Goal: Check status: Check status

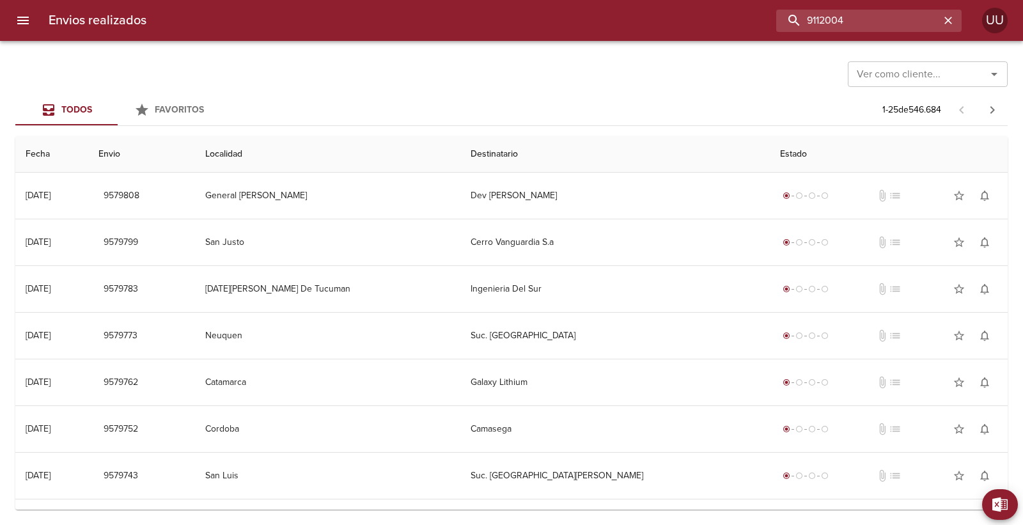
drag, startPoint x: 929, startPoint y: 20, endPoint x: 731, endPoint y: 27, distance: 197.7
click at [735, 27] on div "9112004" at bounding box center [559, 21] width 805 height 22
type input "[PERSON_NAME] ROVALETTI"
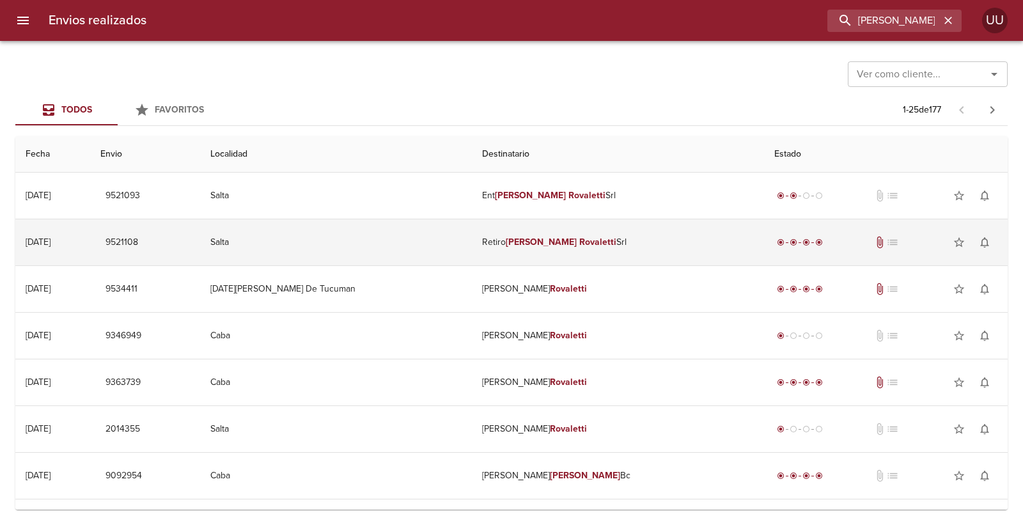
click at [586, 237] on em "Rovaletti" at bounding box center [597, 242] width 37 height 11
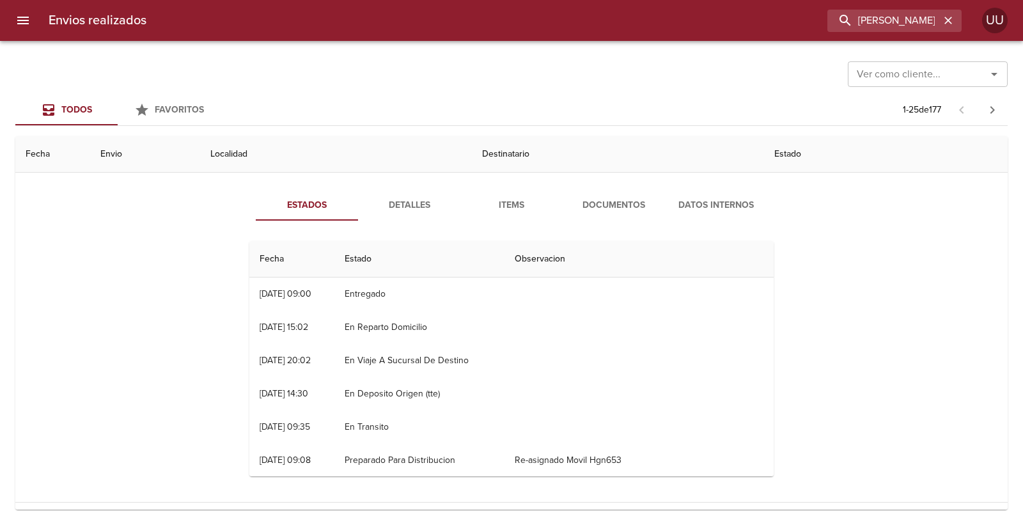
scroll to position [71, 0]
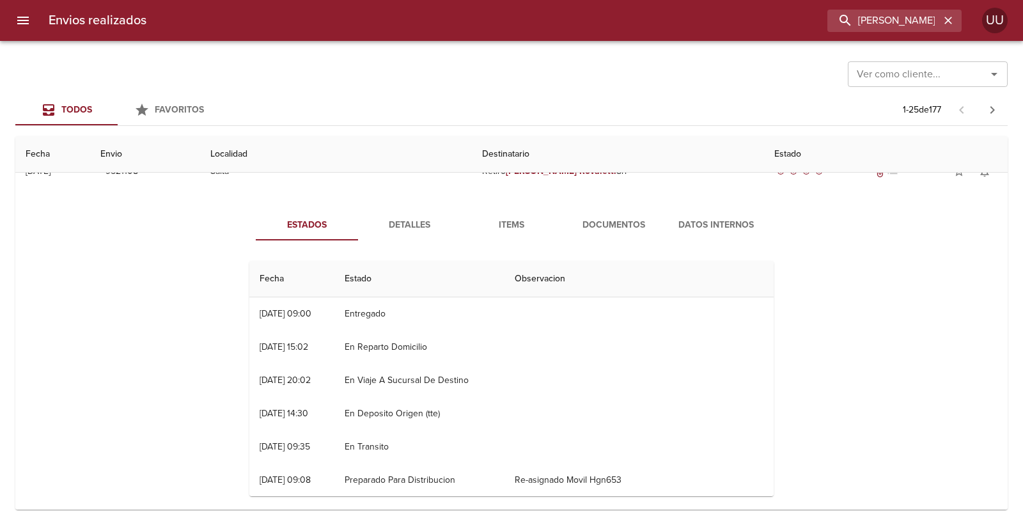
drag, startPoint x: 564, startPoint y: 216, endPoint x: 570, endPoint y: 219, distance: 7.1
click at [565, 216] on button "Documentos" at bounding box center [614, 225] width 102 height 31
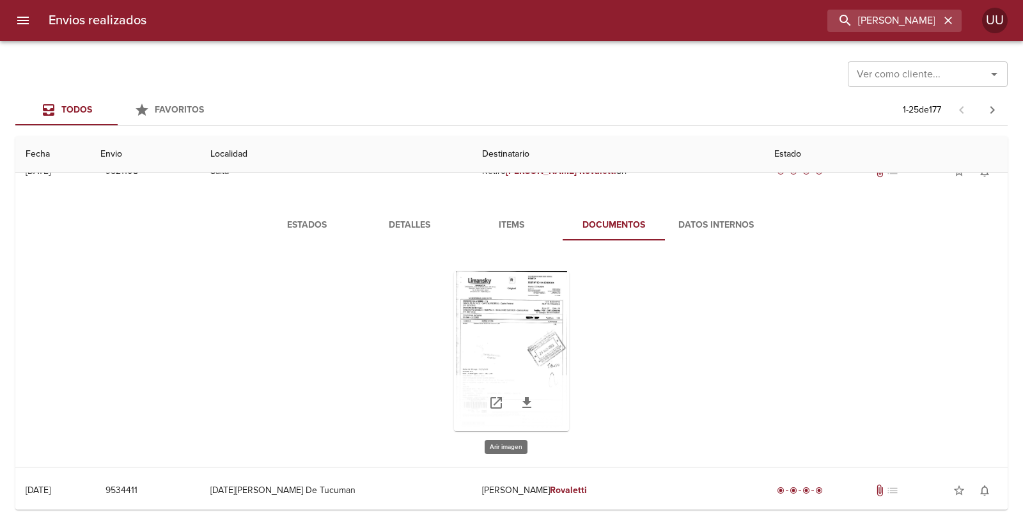
click at [542, 296] on div "Tabla de envíos del cliente" at bounding box center [511, 351] width 115 height 160
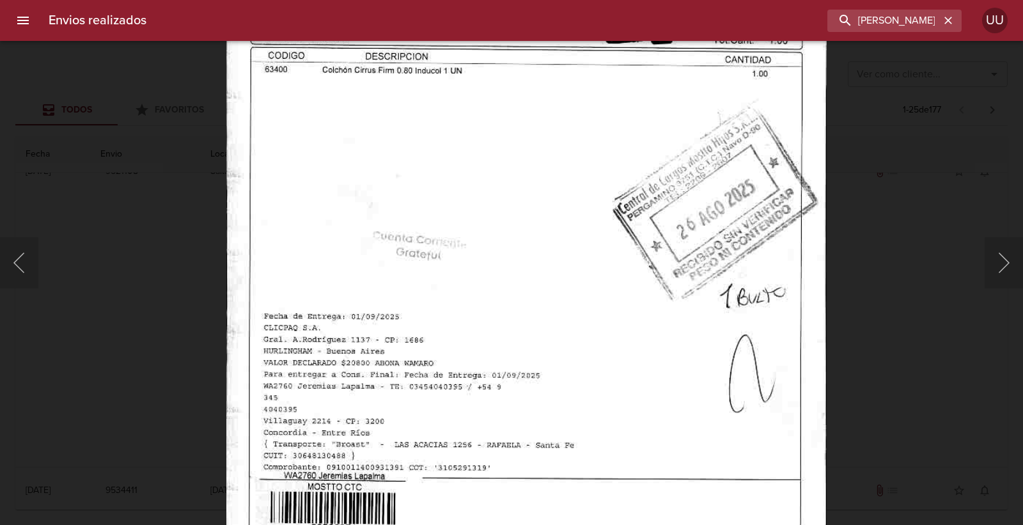
click at [563, 184] on img "Lightbox" at bounding box center [526, 218] width 600 height 862
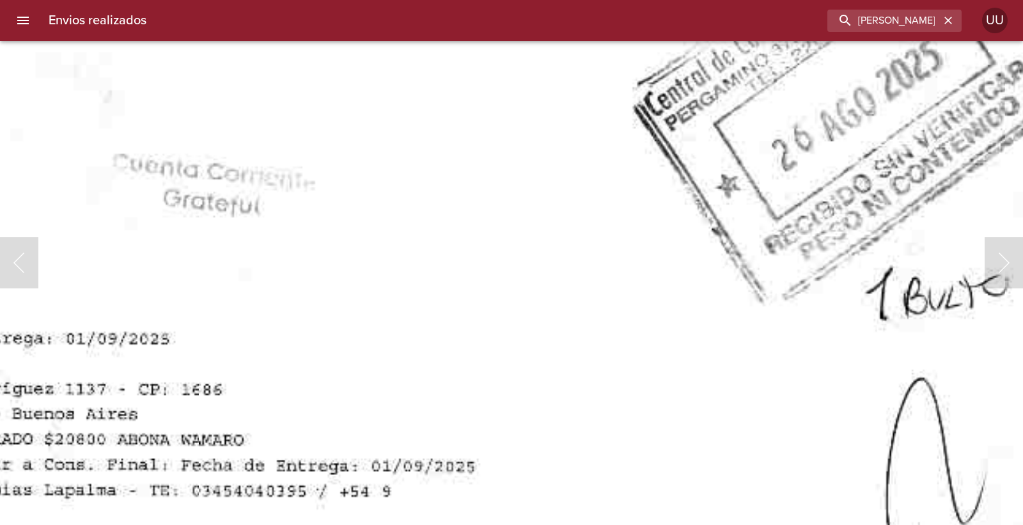
click at [384, 246] on img "Lightbox" at bounding box center [445, 125] width 1303 height 1872
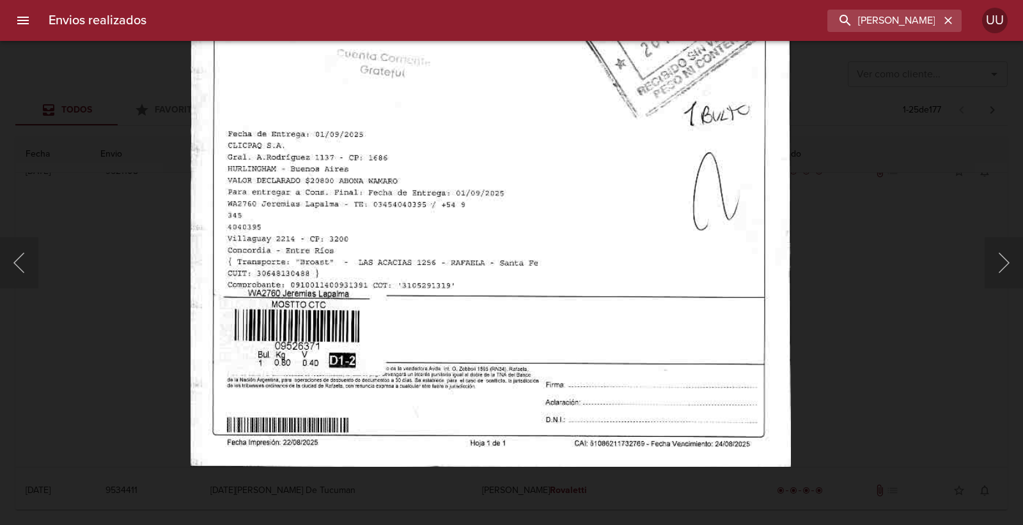
click at [451, 184] on img "Lightbox" at bounding box center [490, 36] width 600 height 862
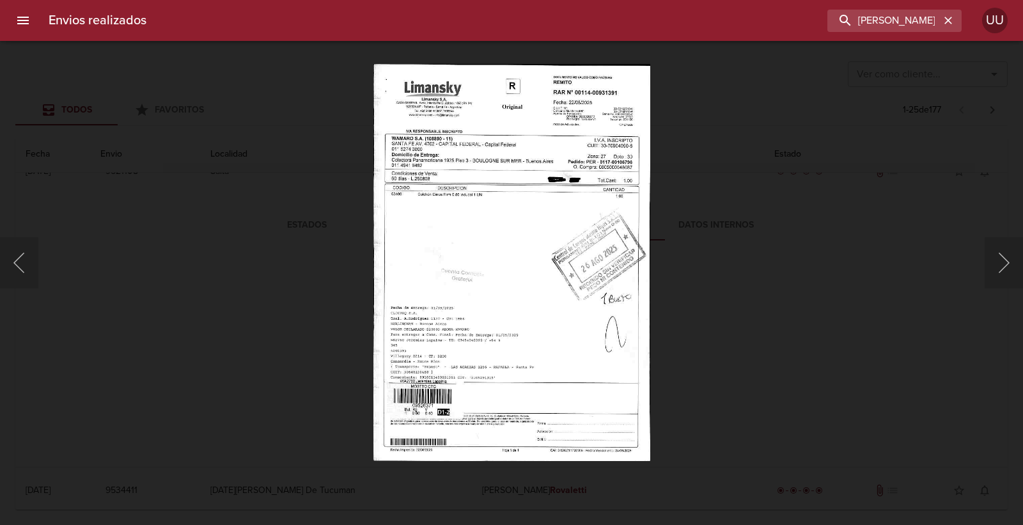
click at [272, 181] on div "Lightbox" at bounding box center [511, 262] width 1023 height 525
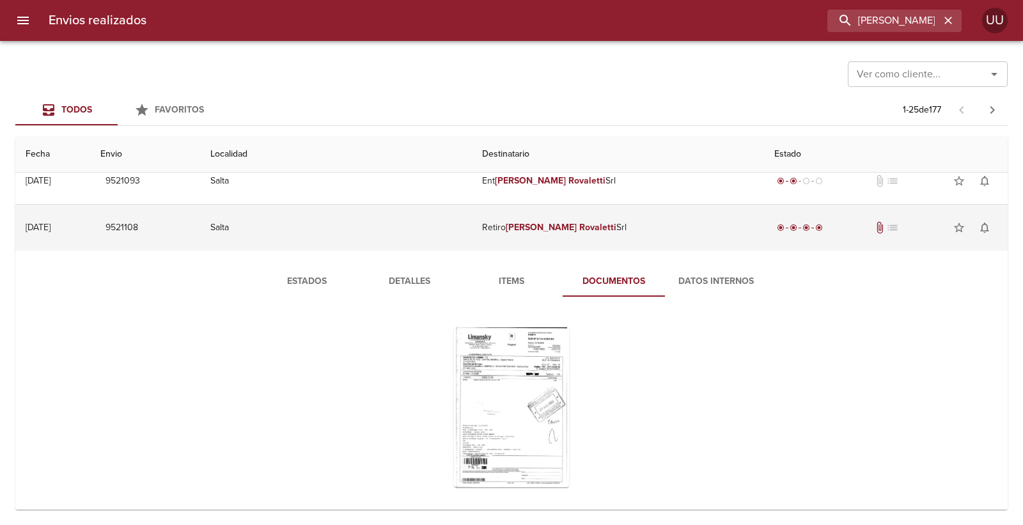
scroll to position [0, 0]
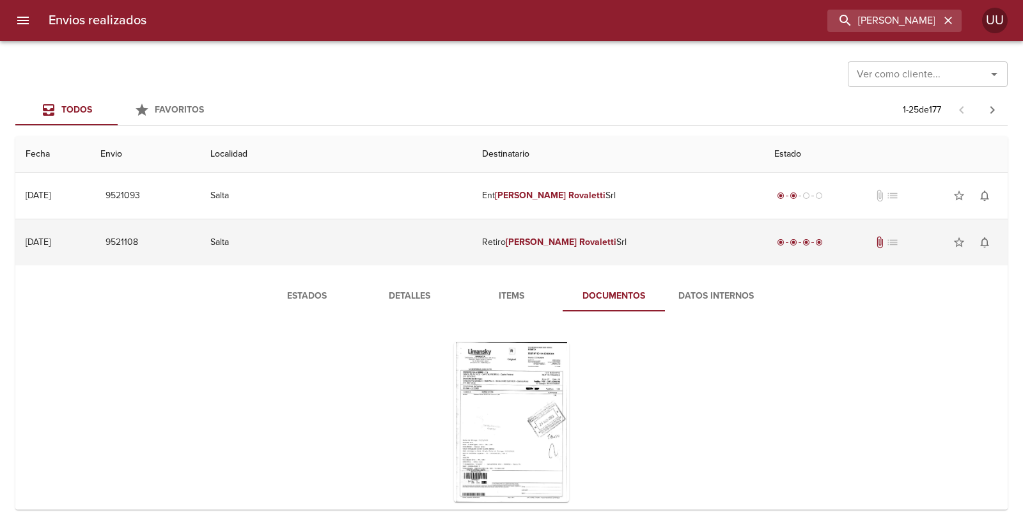
click at [461, 243] on td "Salta" at bounding box center [336, 242] width 272 height 46
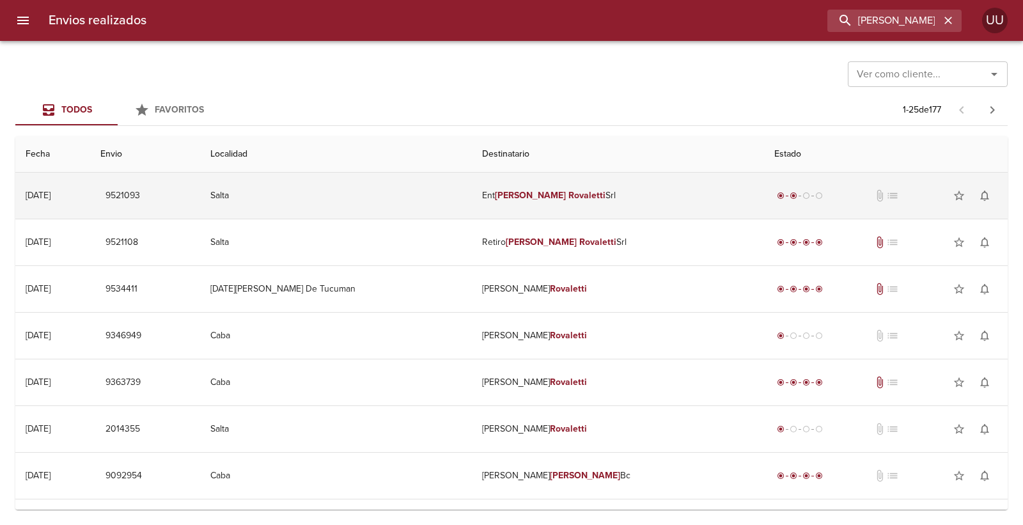
click at [455, 196] on td "Salta" at bounding box center [336, 196] width 272 height 46
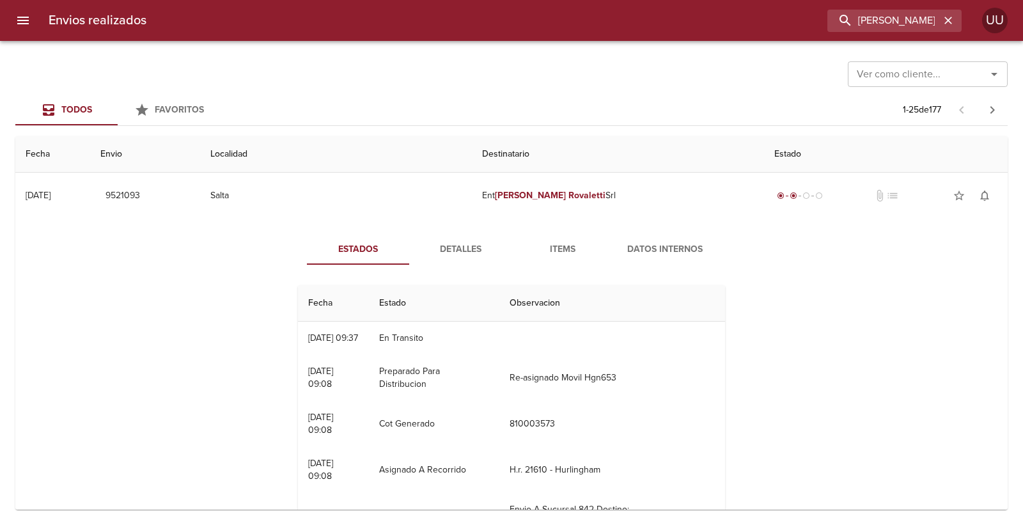
click at [476, 242] on span "Detalles" at bounding box center [460, 250] width 87 height 16
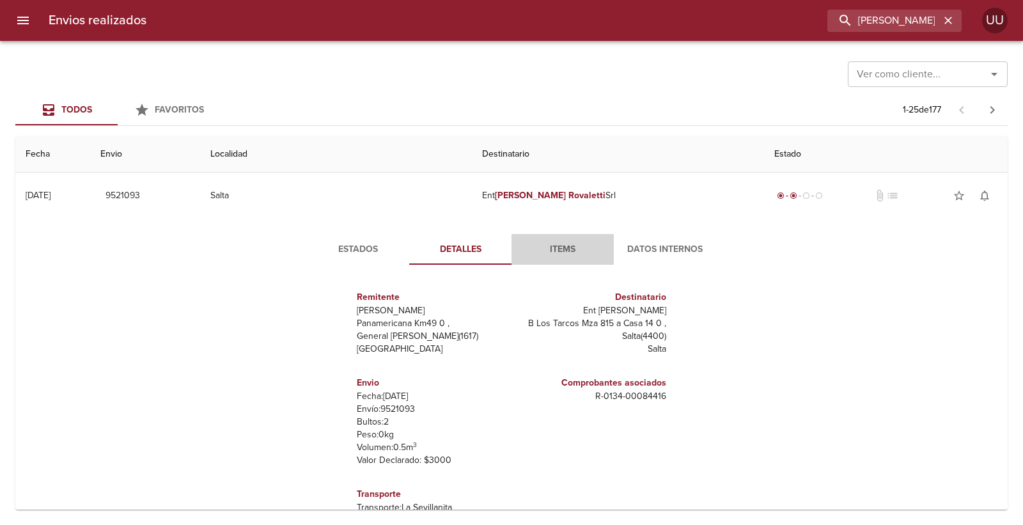
click at [558, 242] on span "Items" at bounding box center [562, 250] width 87 height 16
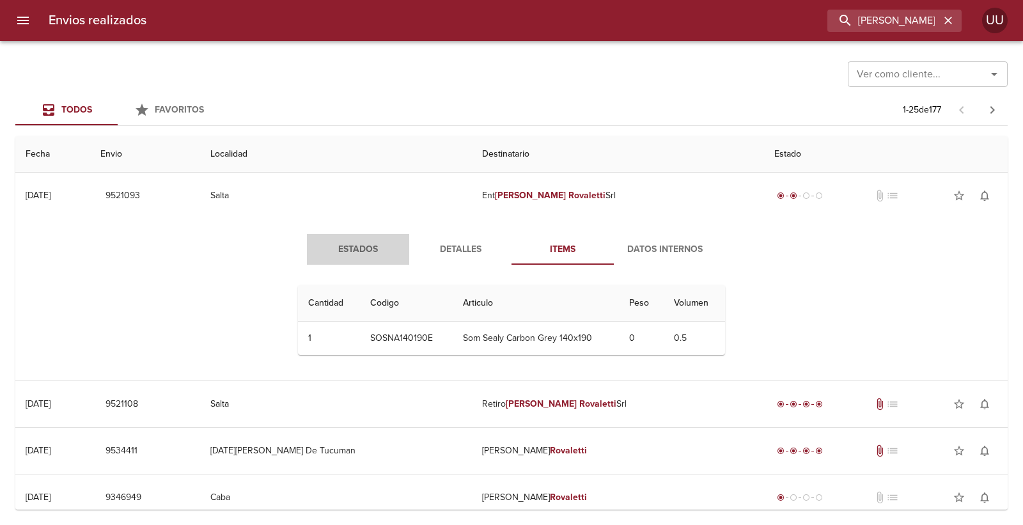
click at [343, 240] on button "Estados" at bounding box center [358, 249] width 102 height 31
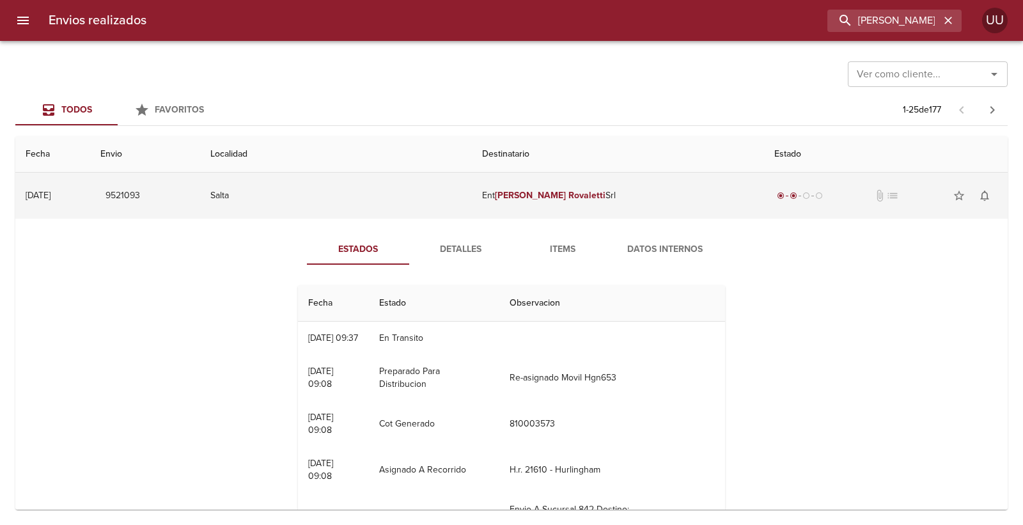
click at [350, 196] on td "Salta" at bounding box center [336, 196] width 272 height 46
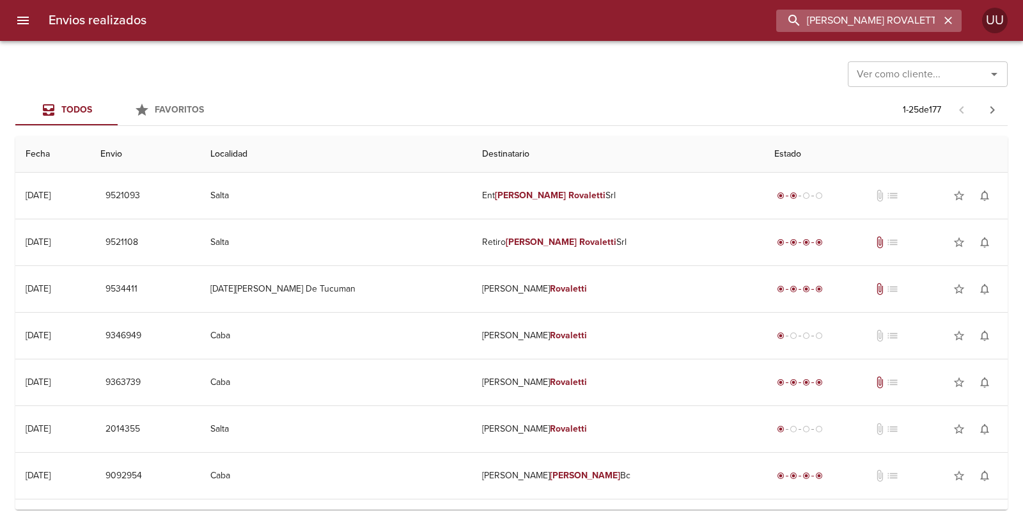
drag, startPoint x: 861, startPoint y: 17, endPoint x: 918, endPoint y: 18, distance: 56.9
click at [918, 18] on input "[PERSON_NAME] ROVALETTI" at bounding box center [858, 21] width 164 height 22
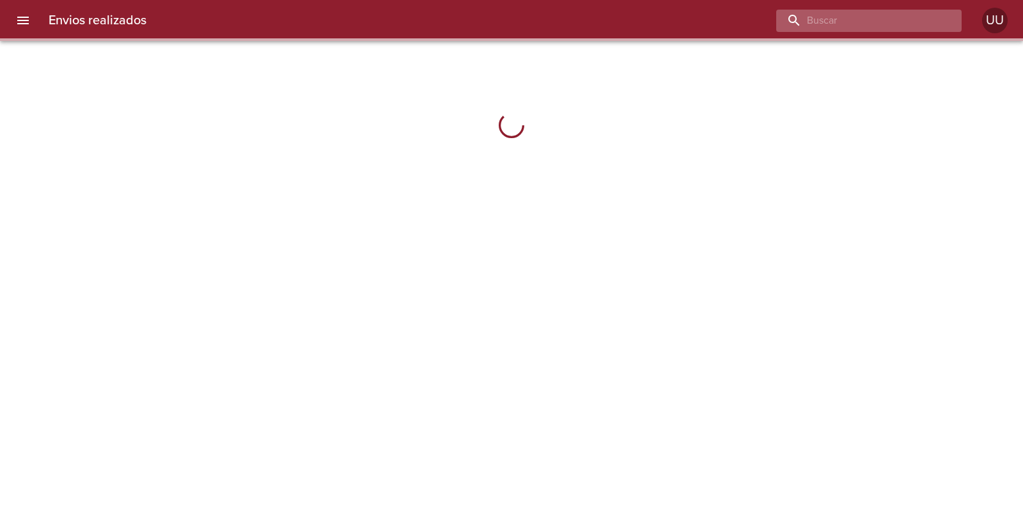
click at [891, 21] on input "buscar" at bounding box center [858, 21] width 164 height 22
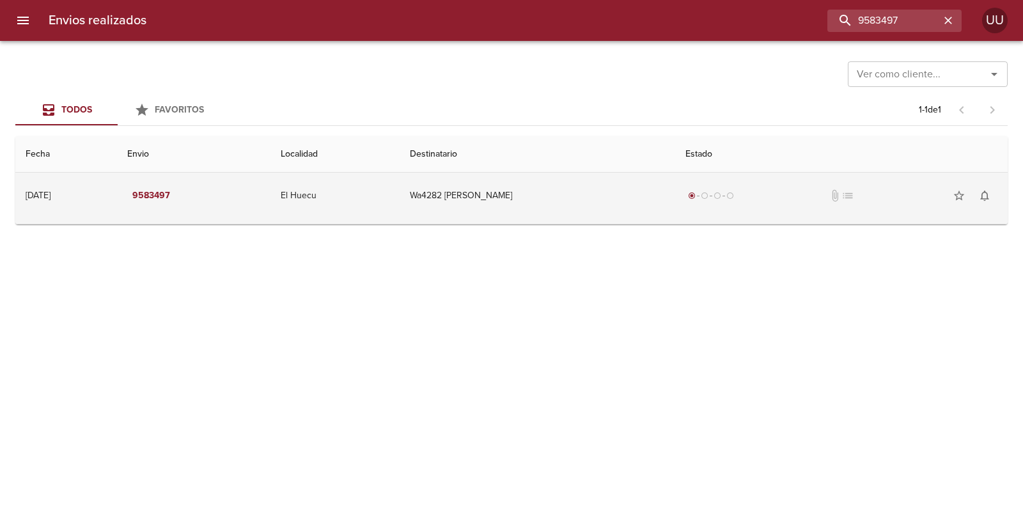
click at [675, 191] on td "Wa4282 [PERSON_NAME]" at bounding box center [537, 196] width 275 height 46
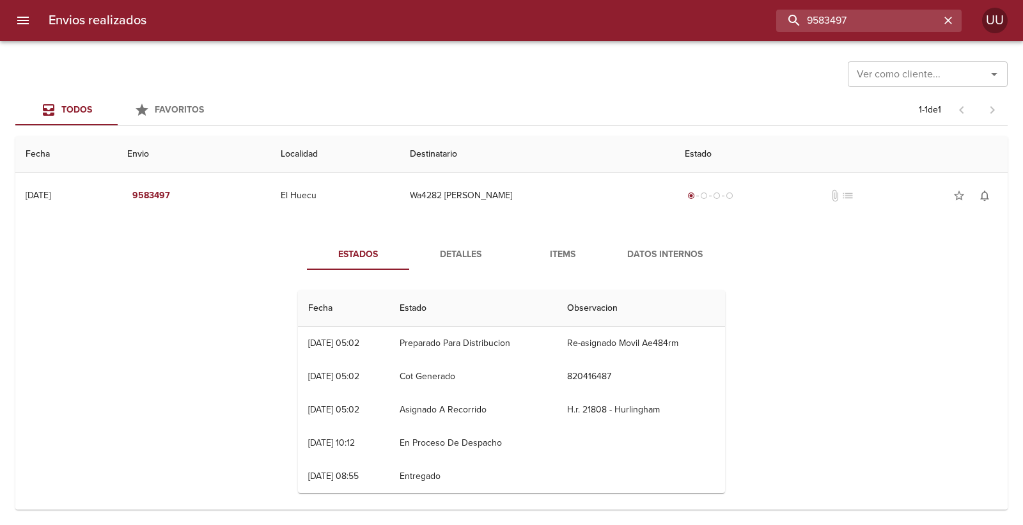
drag, startPoint x: 911, startPoint y: 20, endPoint x: 676, endPoint y: 18, distance: 235.3
click at [676, 18] on div "9583497" at bounding box center [559, 21] width 805 height 22
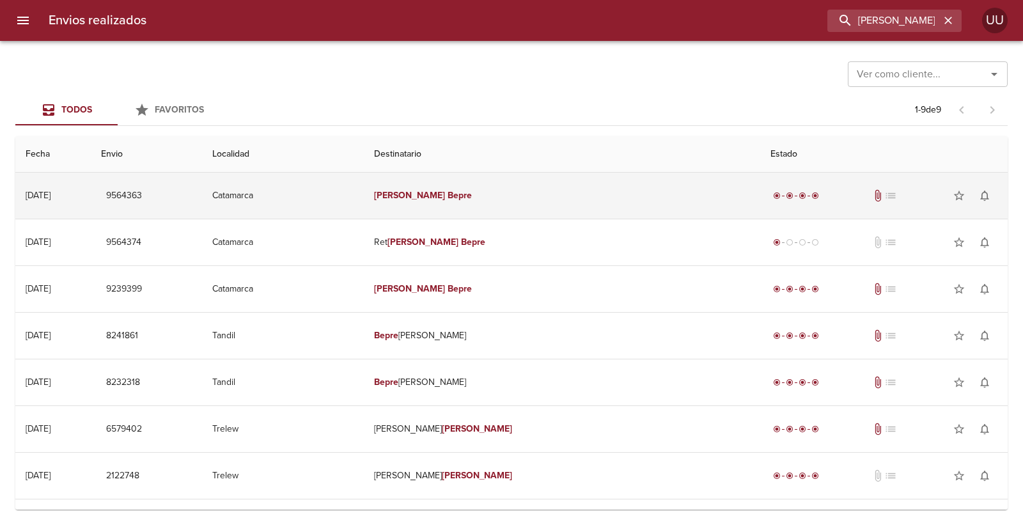
click at [576, 193] on td "Eberto Bepre" at bounding box center [562, 196] width 397 height 46
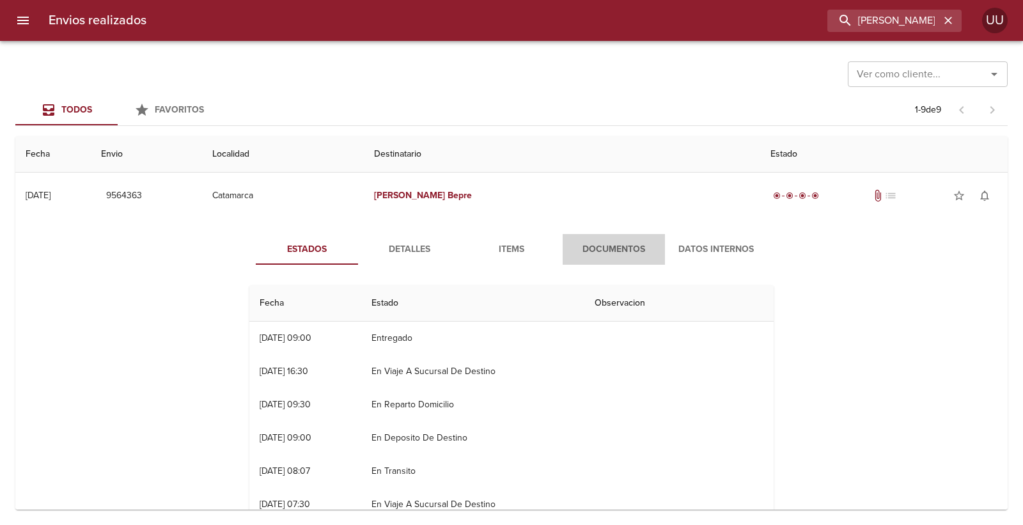
click at [593, 249] on span "Documentos" at bounding box center [613, 250] width 87 height 16
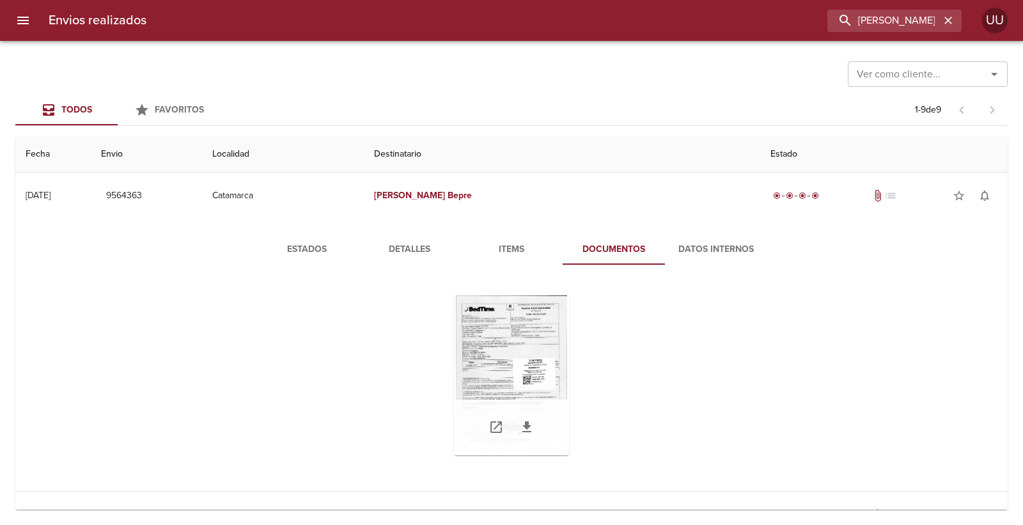
click at [524, 330] on div "Tabla de envíos del cliente" at bounding box center [511, 375] width 115 height 160
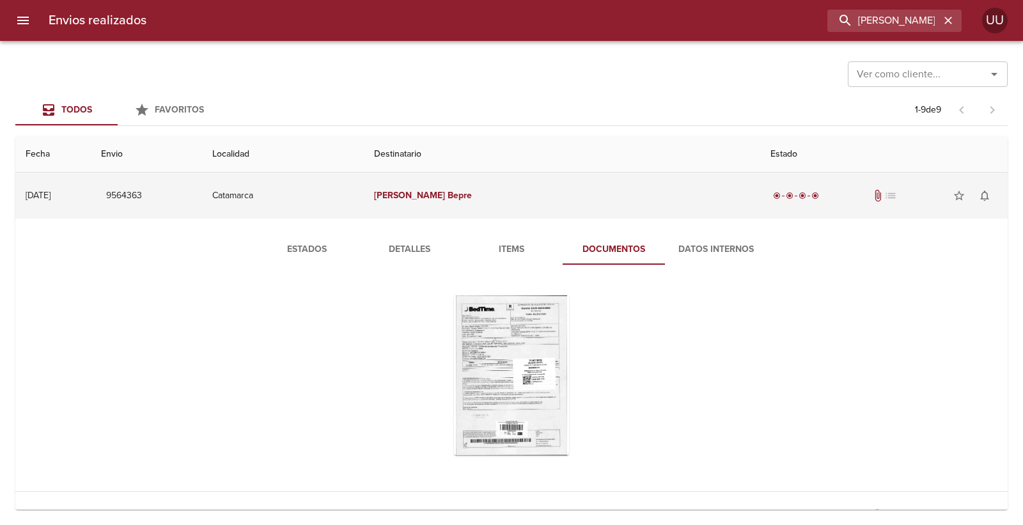
click at [512, 201] on td "Eberto Bepre" at bounding box center [562, 196] width 396 height 46
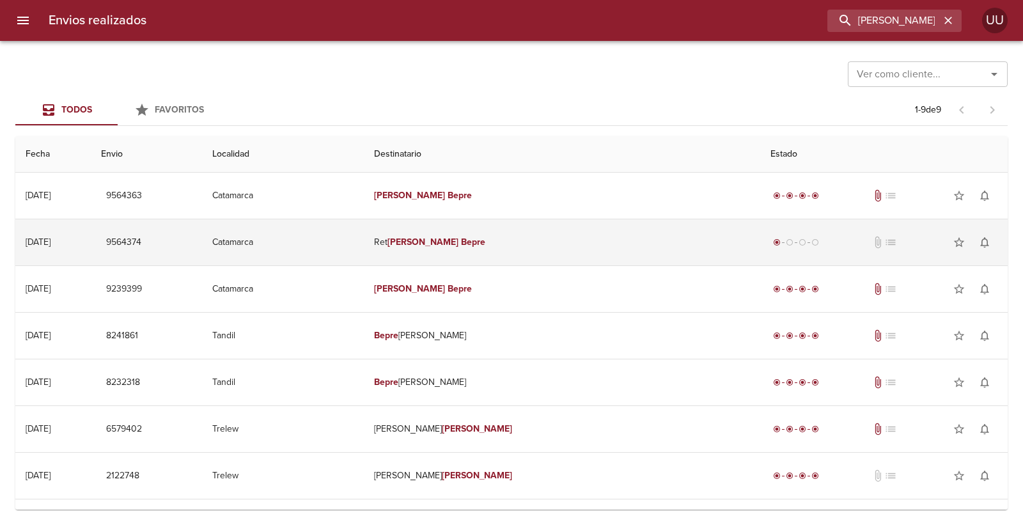
click at [574, 260] on td "Ret Eberto Bepre" at bounding box center [562, 242] width 397 height 46
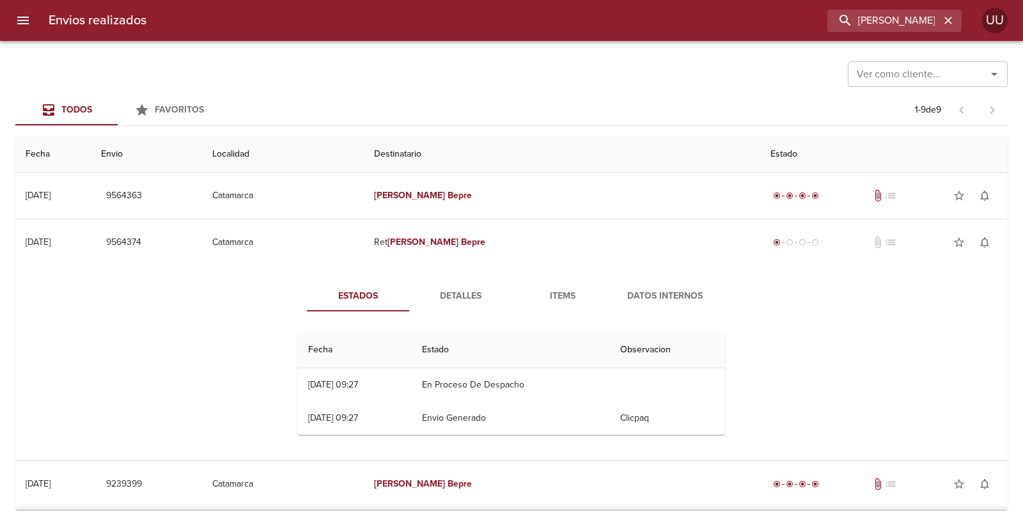
click at [572, 291] on span "Items" at bounding box center [562, 296] width 87 height 16
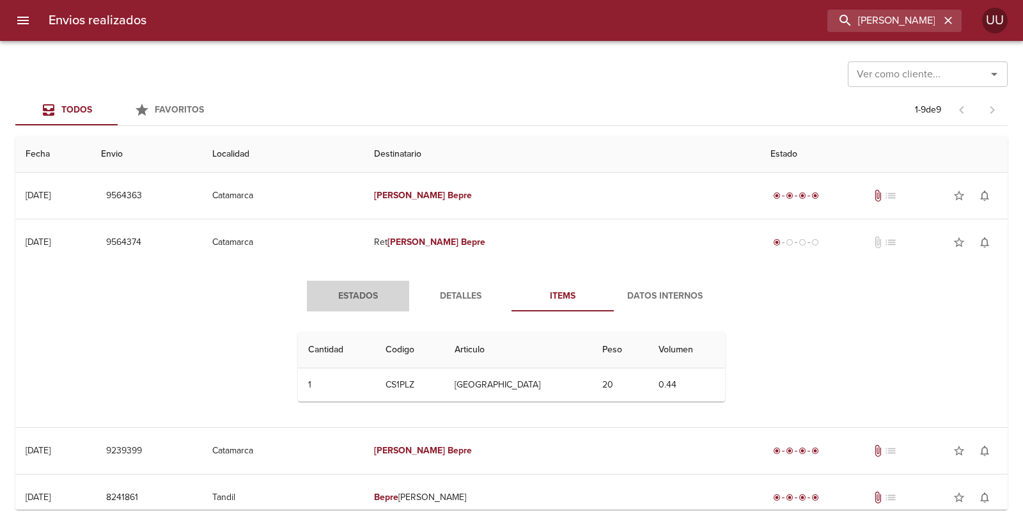
click at [382, 295] on span "Estados" at bounding box center [358, 296] width 87 height 16
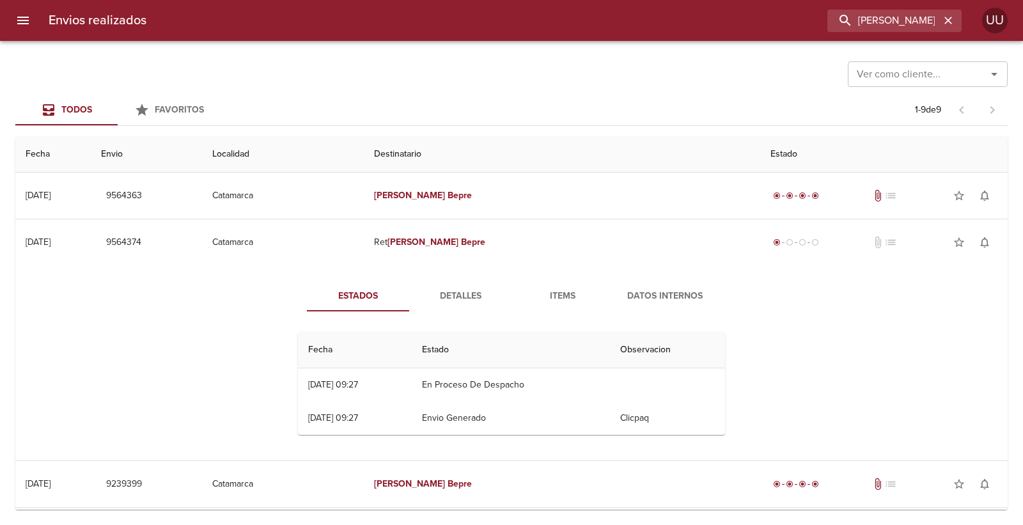
click at [502, 291] on button "Detalles" at bounding box center [460, 296] width 102 height 31
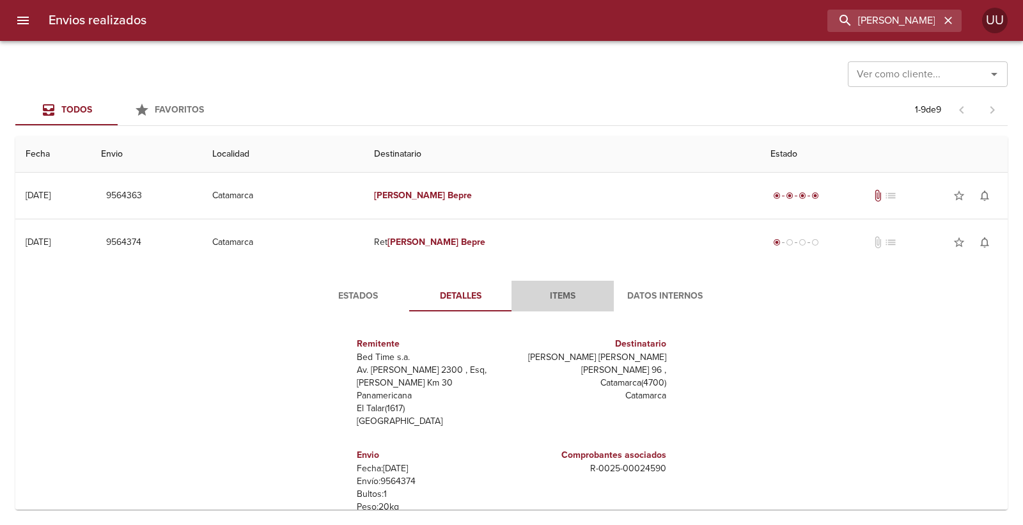
click at [542, 293] on span "Items" at bounding box center [562, 296] width 87 height 16
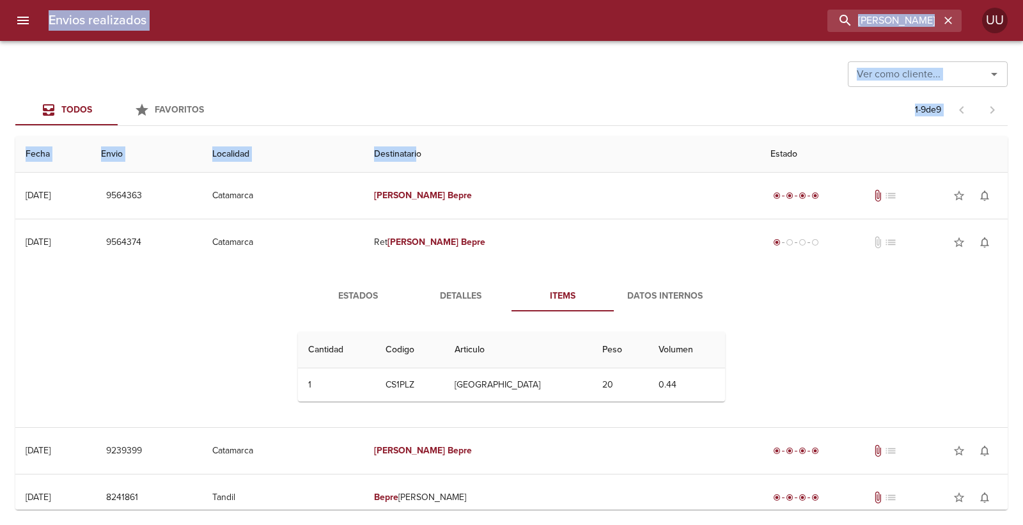
drag, startPoint x: 528, startPoint y: 158, endPoint x: 0, endPoint y: 81, distance: 533.7
click at [0, 0] on div "Envios realizados EBERTO BEPRE UU Ver como cliente... Ver como cliente... Todos…" at bounding box center [511, 0] width 1023 height 0
click at [0, 81] on div at bounding box center [6, 262] width 13 height 525
drag, startPoint x: 0, startPoint y: 77, endPoint x: 921, endPoint y: 160, distance: 925.1
click at [921, 0] on div "Envios realizados EBERTO BEPRE UU Ver como cliente... Ver como cliente... Todos…" at bounding box center [511, 0] width 1023 height 0
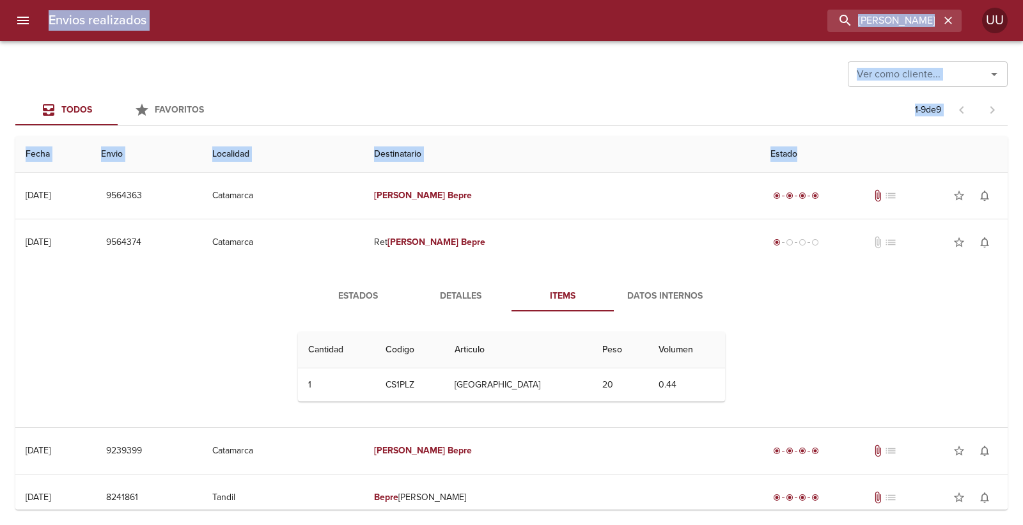
click at [921, 160] on th "Estado" at bounding box center [883, 154] width 247 height 36
drag, startPoint x: 856, startPoint y: 150, endPoint x: 7, endPoint y: 21, distance: 858.2
click at [7, 0] on div "Envios realizados EBERTO BEPRE UU Ver como cliente... Ver como cliente... Todos…" at bounding box center [511, 0] width 1023 height 0
click at [7, 21] on div at bounding box center [6, 262] width 13 height 525
drag, startPoint x: 7, startPoint y: 21, endPoint x: 785, endPoint y: 153, distance: 788.7
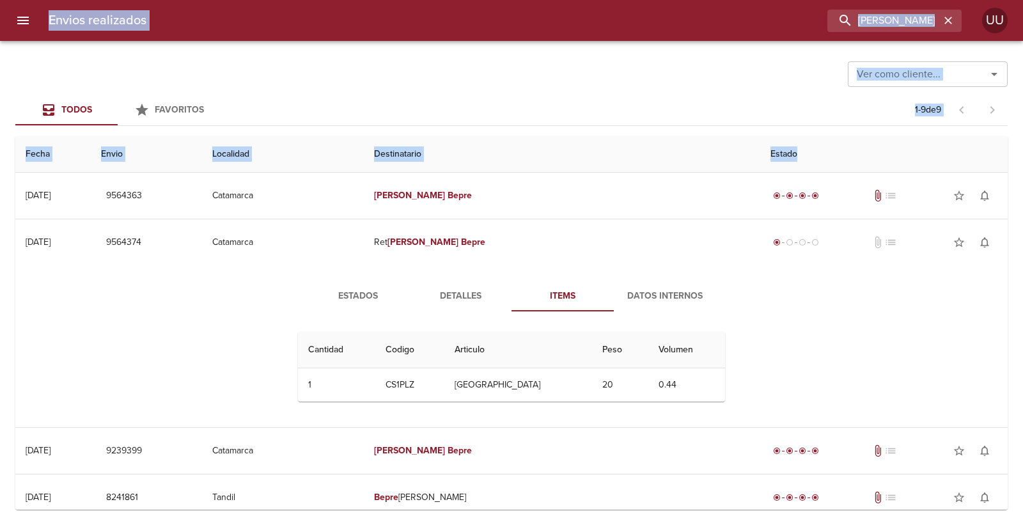
click at [785, 0] on div "Envios realizados EBERTO BEPRE UU Ver como cliente... Ver como cliente... Todos…" at bounding box center [511, 0] width 1023 height 0
click at [785, 153] on th "Estado" at bounding box center [883, 154] width 247 height 36
drag, startPoint x: 791, startPoint y: 155, endPoint x: 0, endPoint y: 26, distance: 801.5
click at [0, 0] on div "Envios realizados EBERTO BEPRE UU Ver como cliente... Ver como cliente... Todos…" at bounding box center [511, 0] width 1023 height 0
click at [0, 26] on div at bounding box center [6, 262] width 13 height 525
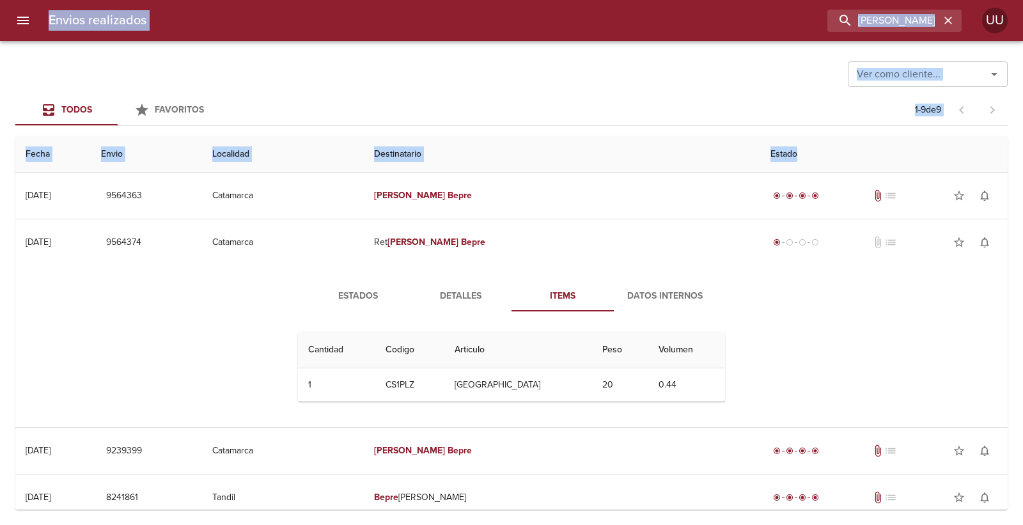
drag, startPoint x: 0, startPoint y: 26, endPoint x: 770, endPoint y: 155, distance: 781.3
click at [770, 0] on div "Envios realizados EBERTO BEPRE UU Ver como cliente... Ver como cliente... Todos…" at bounding box center [511, 0] width 1023 height 0
click at [770, 155] on th "Estado" at bounding box center [883, 154] width 247 height 36
drag, startPoint x: 770, startPoint y: 155, endPoint x: 0, endPoint y: 29, distance: 780.8
click at [0, 0] on div "Envios realizados EBERTO BEPRE UU Ver como cliente... Ver como cliente... Todos…" at bounding box center [511, 0] width 1023 height 0
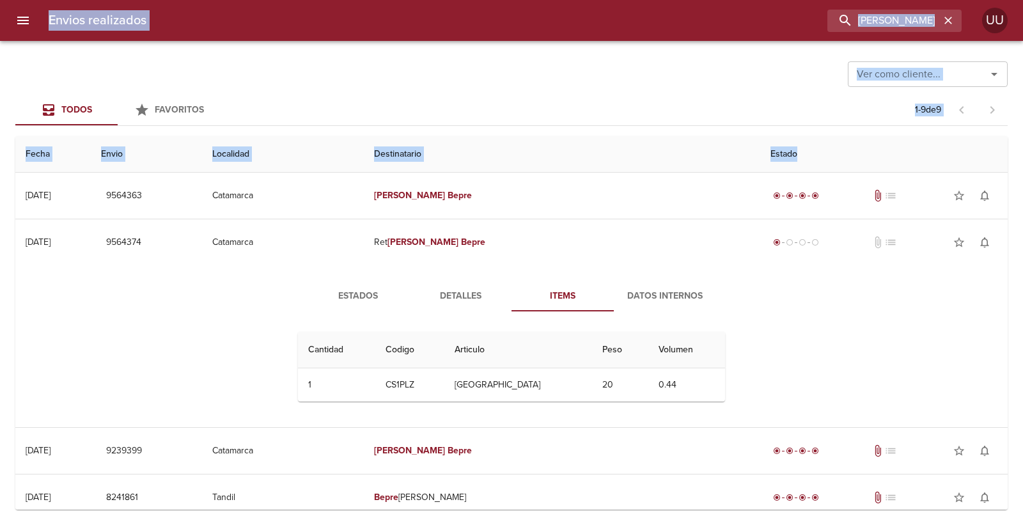
click at [0, 29] on div at bounding box center [6, 262] width 13 height 525
drag, startPoint x: 0, startPoint y: 29, endPoint x: 827, endPoint y: 167, distance: 838.2
click at [827, 0] on div "Envios realizados EBERTO BEPRE UU Ver como cliente... Ver como cliente... Todos…" at bounding box center [511, 0] width 1023 height 0
click at [827, 167] on th "Estado" at bounding box center [883, 154] width 247 height 36
drag, startPoint x: 827, startPoint y: 167, endPoint x: 0, endPoint y: 27, distance: 838.4
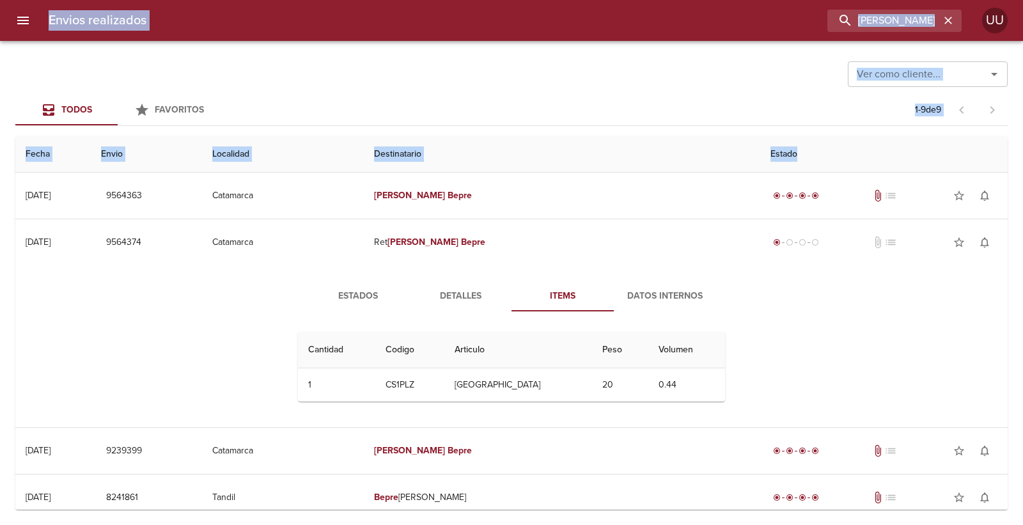
click at [0, 0] on div "Envios realizados EBERTO BEPRE UU Ver como cliente... Ver como cliente... Todos…" at bounding box center [511, 0] width 1023 height 0
click at [0, 27] on div at bounding box center [6, 262] width 13 height 525
drag, startPoint x: 0, startPoint y: 27, endPoint x: 768, endPoint y: 155, distance: 778.5
click at [768, 0] on div "Envios realizados EBERTO BEPRE UU Ver como cliente... Ver como cliente... Todos…" at bounding box center [511, 0] width 1023 height 0
click at [768, 155] on th "Estado" at bounding box center [883, 154] width 247 height 36
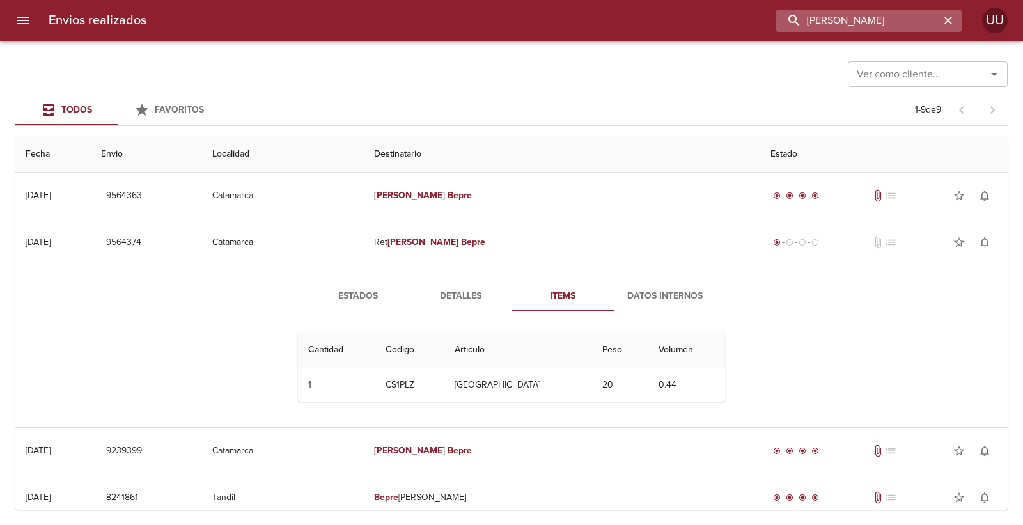
click at [937, 14] on input "EBERTO BEPRE" at bounding box center [858, 21] width 164 height 22
drag, startPoint x: 925, startPoint y: 17, endPoint x: 689, endPoint y: 16, distance: 235.9
click at [689, 16] on div "EBERTO BEPRE" at bounding box center [559, 21] width 805 height 22
type input "[PERSON_NAME] ROVALETTI"
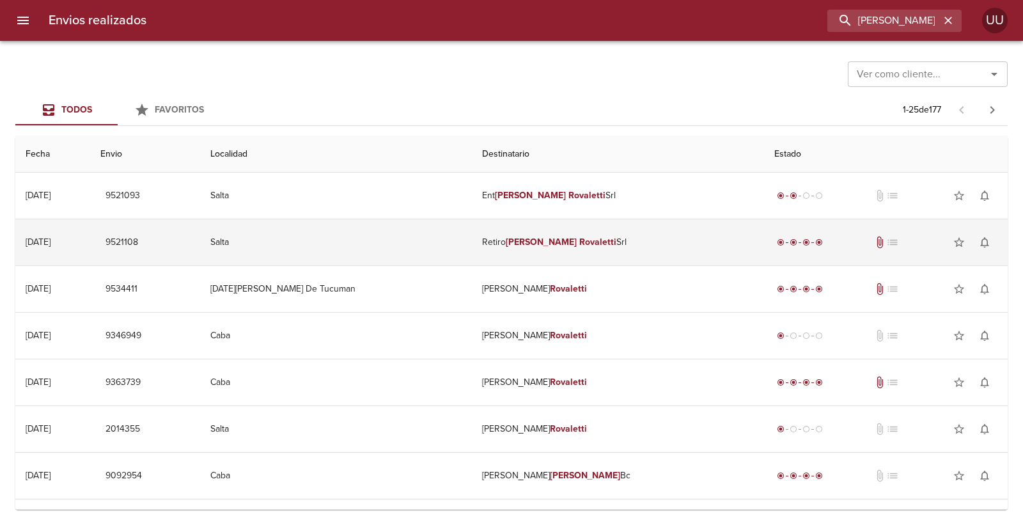
click at [379, 228] on td "Salta" at bounding box center [336, 242] width 272 height 46
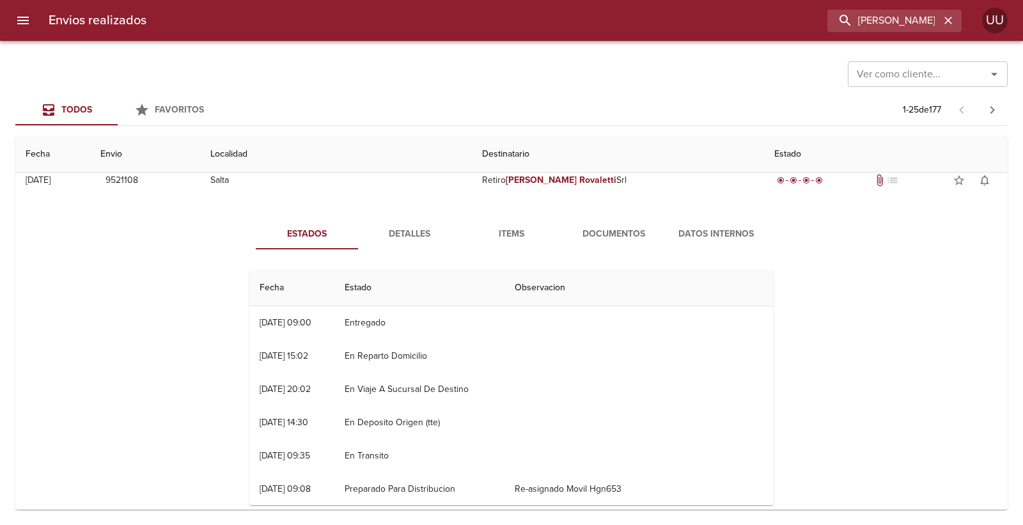
scroll to position [71, 0]
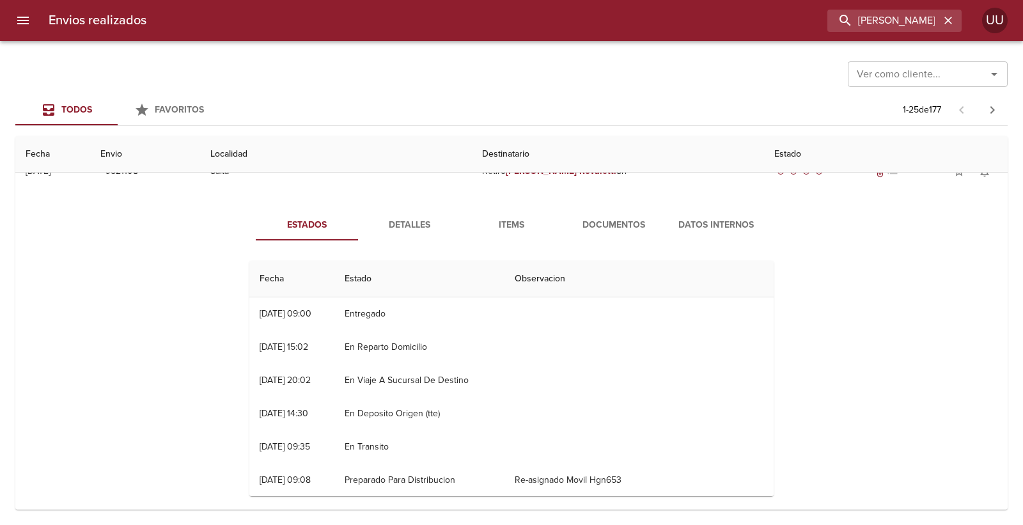
click at [586, 222] on span "Documentos" at bounding box center [613, 225] width 87 height 16
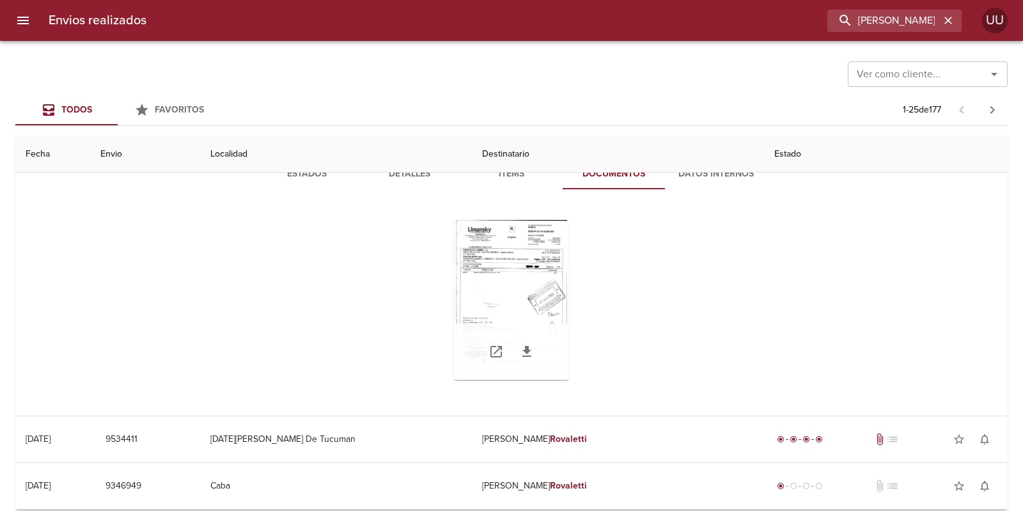
scroll to position [142, 0]
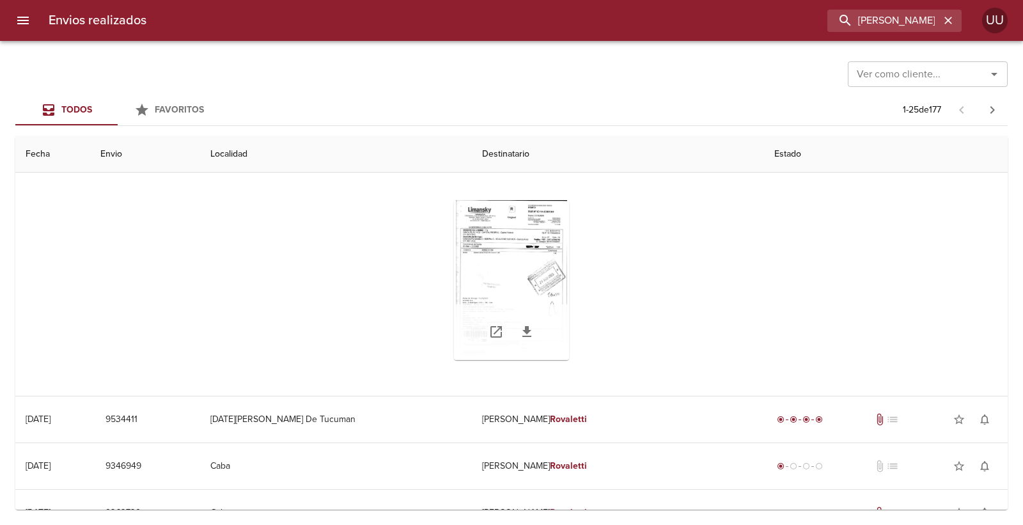
click at [537, 276] on div "Tabla de envíos del cliente" at bounding box center [511, 280] width 115 height 160
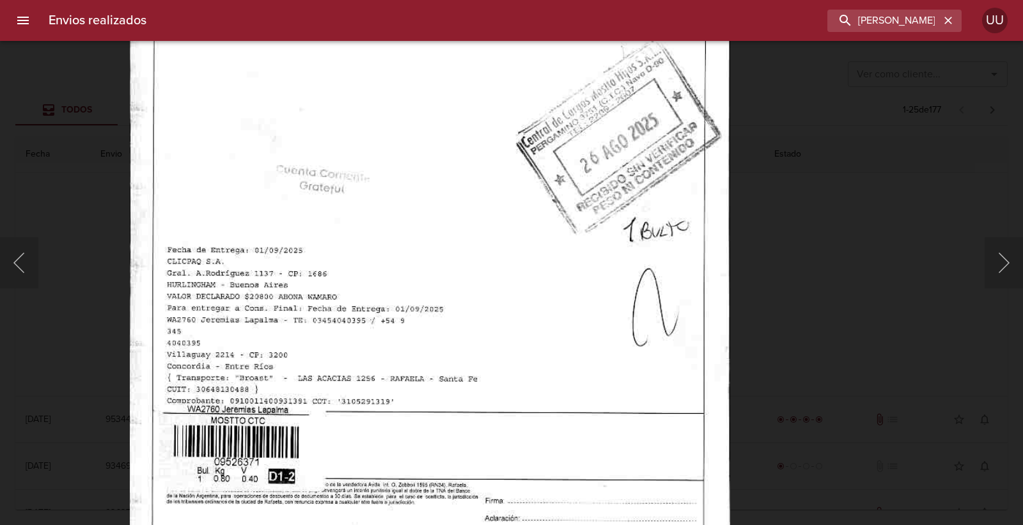
click at [501, 231] on img "Lightbox" at bounding box center [429, 152] width 600 height 862
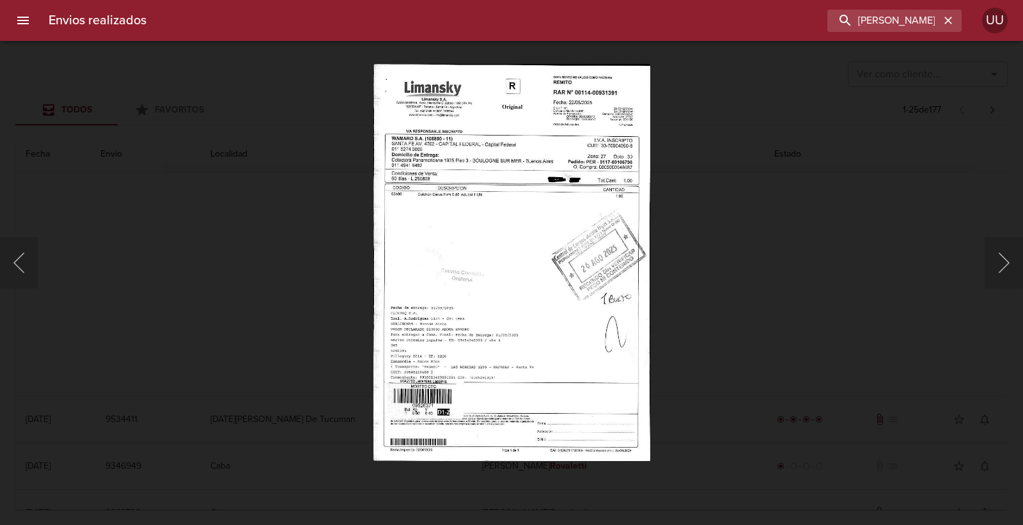
click at [746, 205] on div "Lightbox" at bounding box center [511, 262] width 1023 height 525
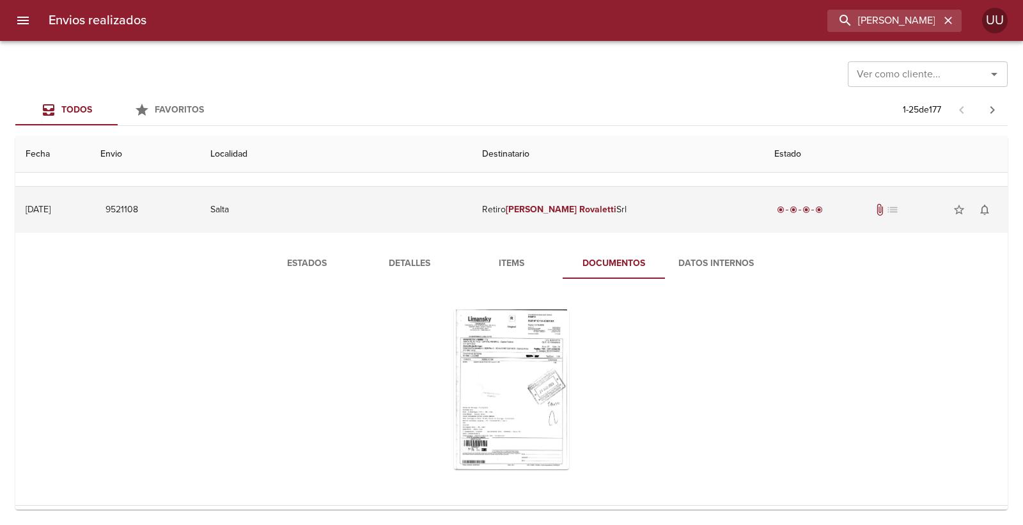
scroll to position [0, 0]
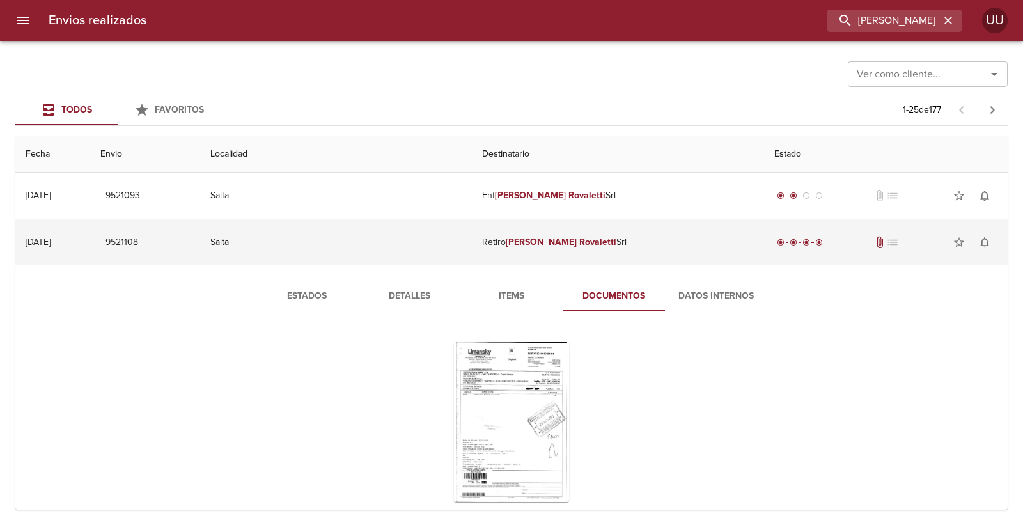
click at [523, 251] on td "Retiro Cornejo Rovaletti Srl" at bounding box center [618, 242] width 292 height 46
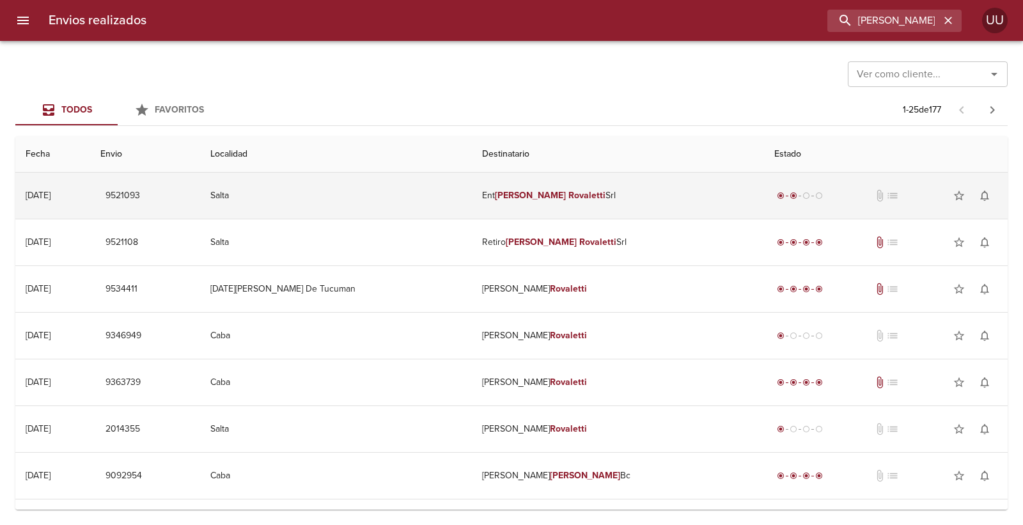
click at [523, 209] on td "Ent Cornejo Rovaletti Srl" at bounding box center [618, 196] width 292 height 46
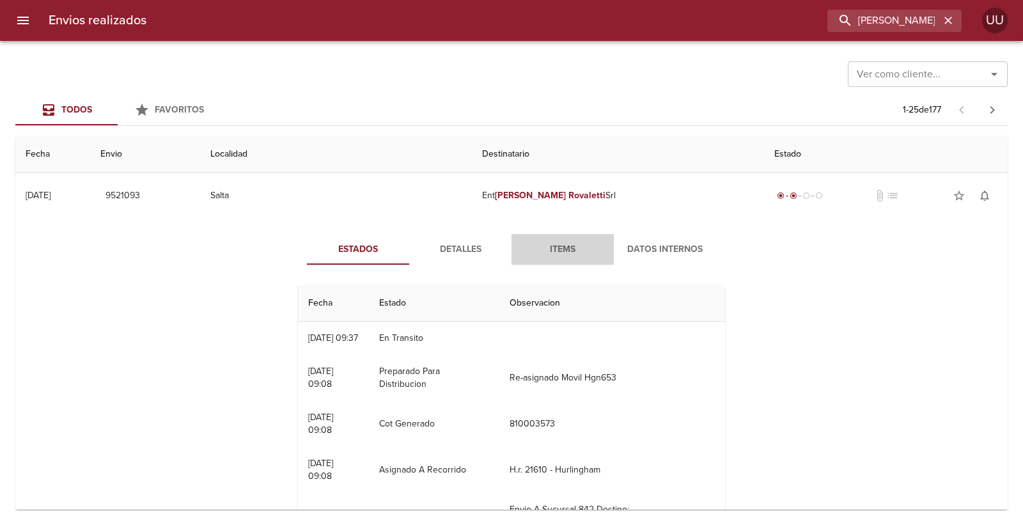
click at [543, 234] on button "Items" at bounding box center [563, 249] width 102 height 31
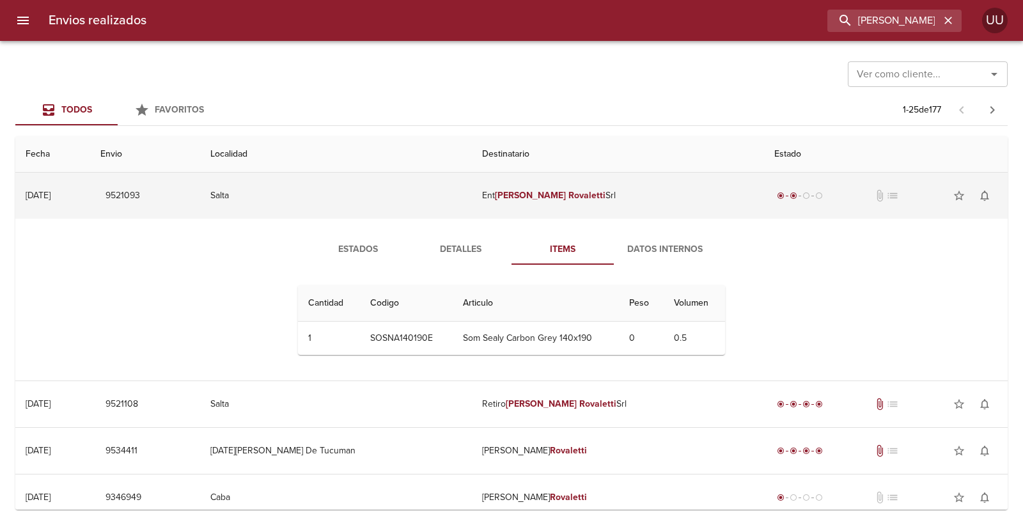
click at [568, 200] on em "Rovaletti" at bounding box center [586, 195] width 37 height 11
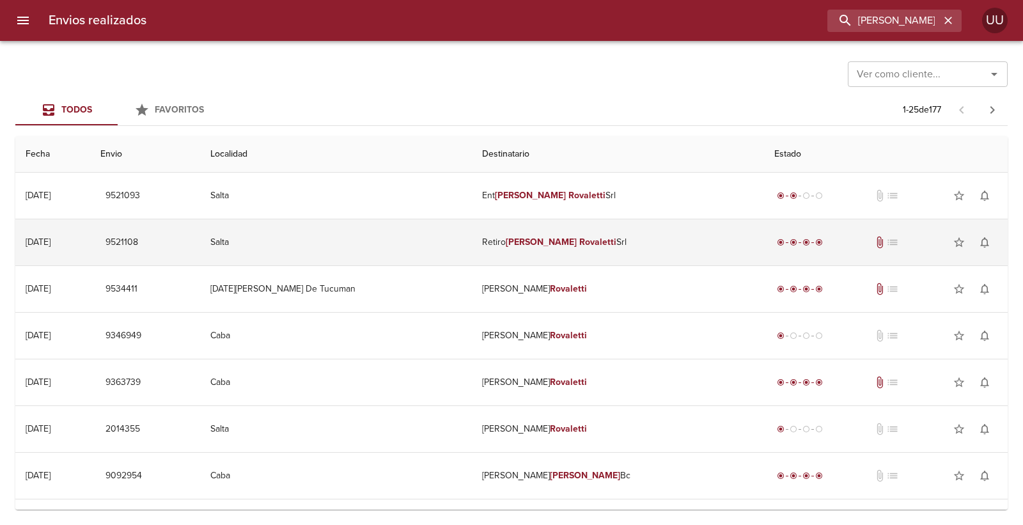
click at [550, 233] on td "Retiro Cornejo Rovaletti Srl" at bounding box center [618, 242] width 292 height 46
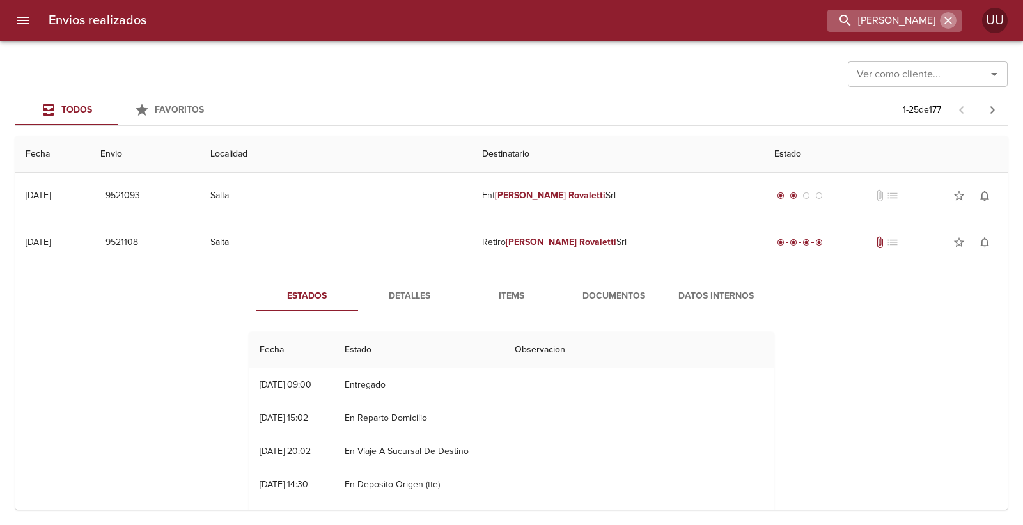
click at [942, 15] on icon "button" at bounding box center [948, 20] width 13 height 13
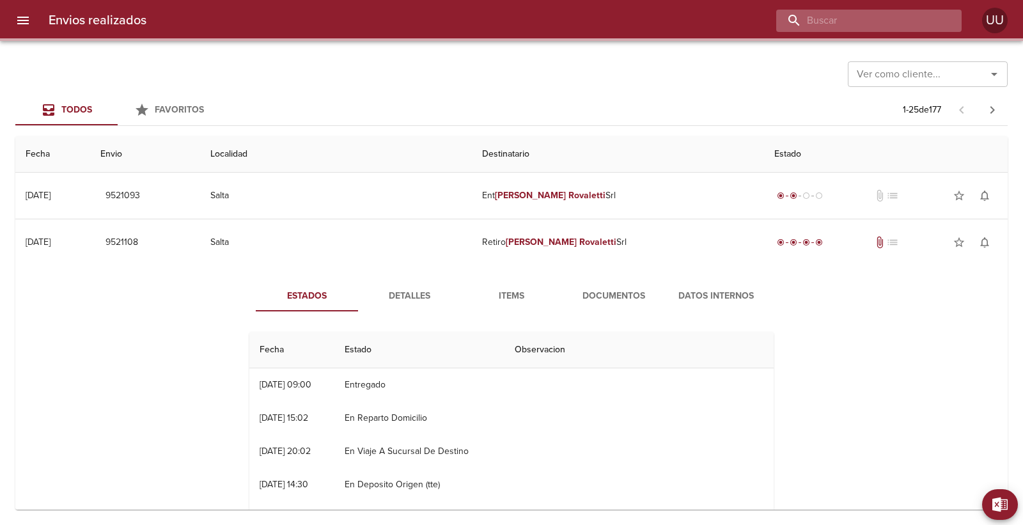
click at [908, 29] on input "buscar" at bounding box center [858, 21] width 164 height 22
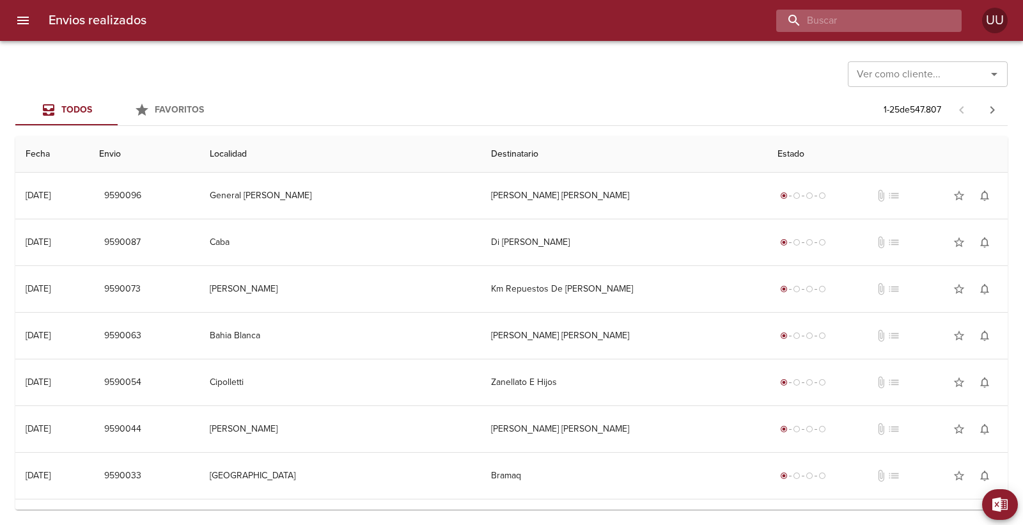
type input "R"
type input "EBERTO BEPRE"
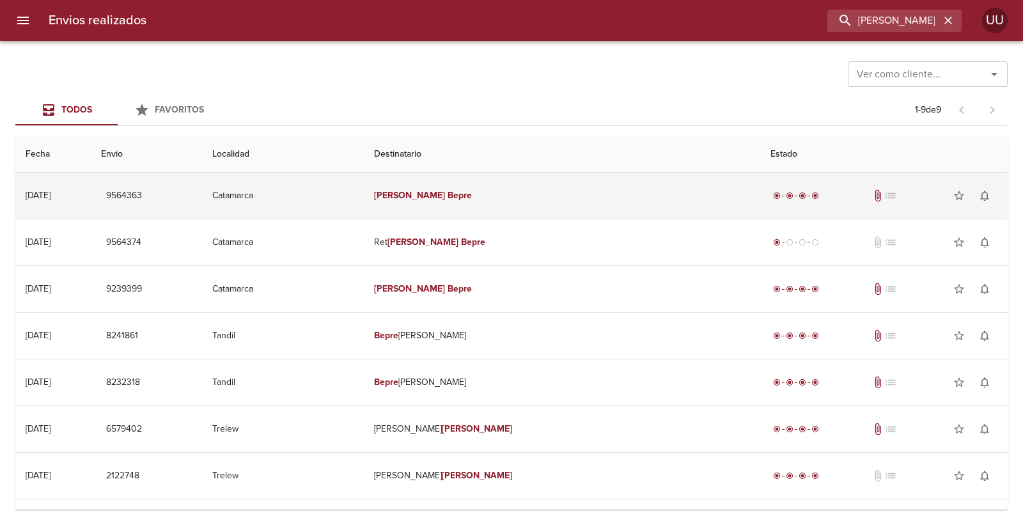
click at [573, 206] on td "Eberto Bepre" at bounding box center [562, 196] width 397 height 46
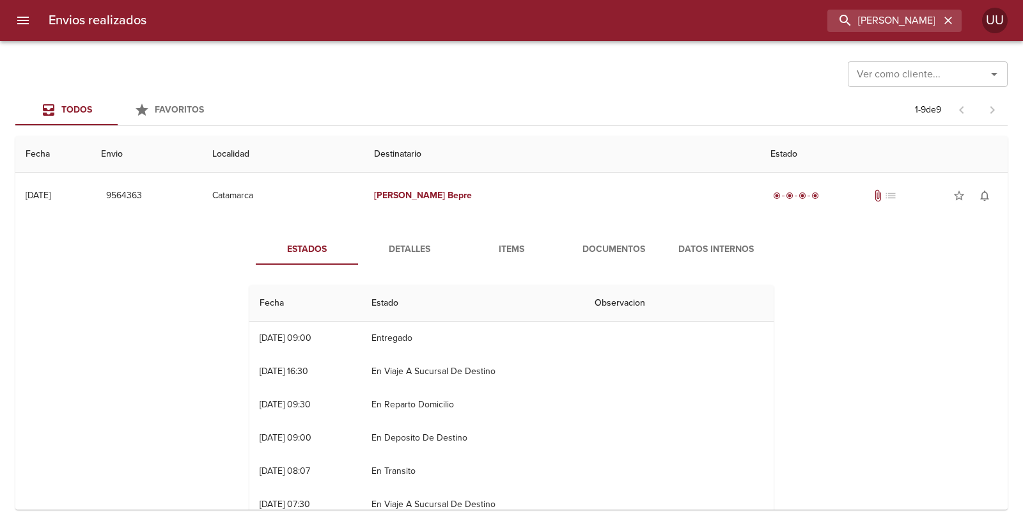
click at [583, 242] on span "Documentos" at bounding box center [613, 250] width 87 height 16
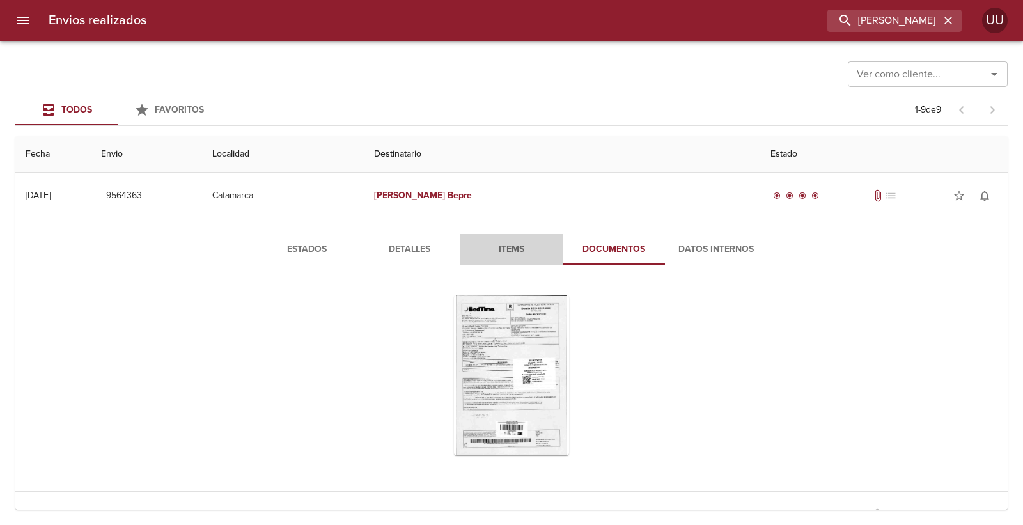
click at [504, 251] on span "Items" at bounding box center [511, 250] width 87 height 16
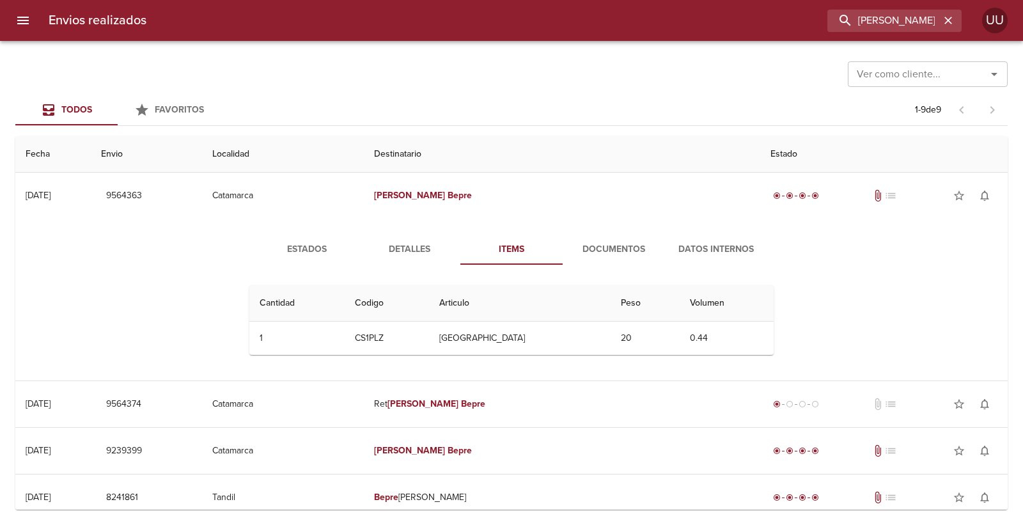
click at [599, 254] on span "Documentos" at bounding box center [613, 250] width 87 height 16
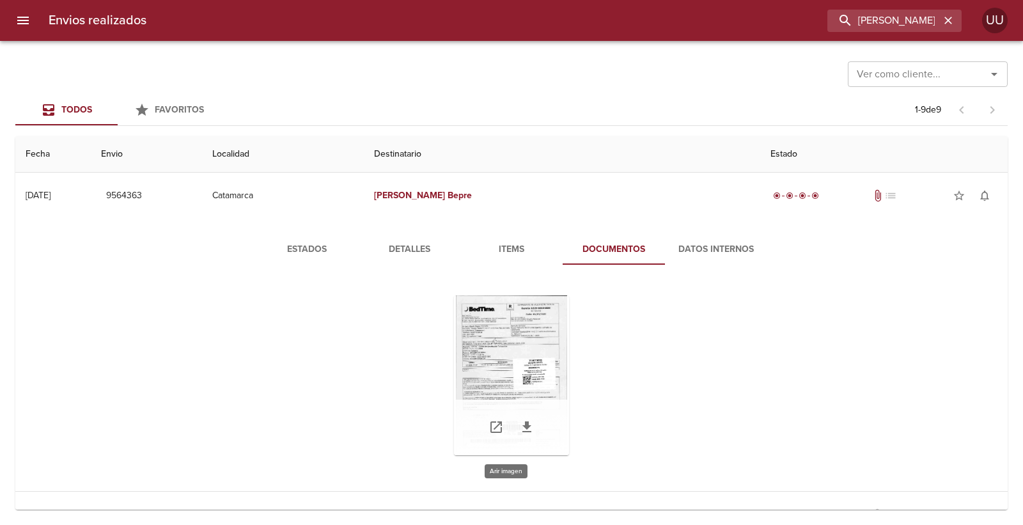
click at [513, 391] on div "Tabla de envíos del cliente" at bounding box center [511, 375] width 115 height 160
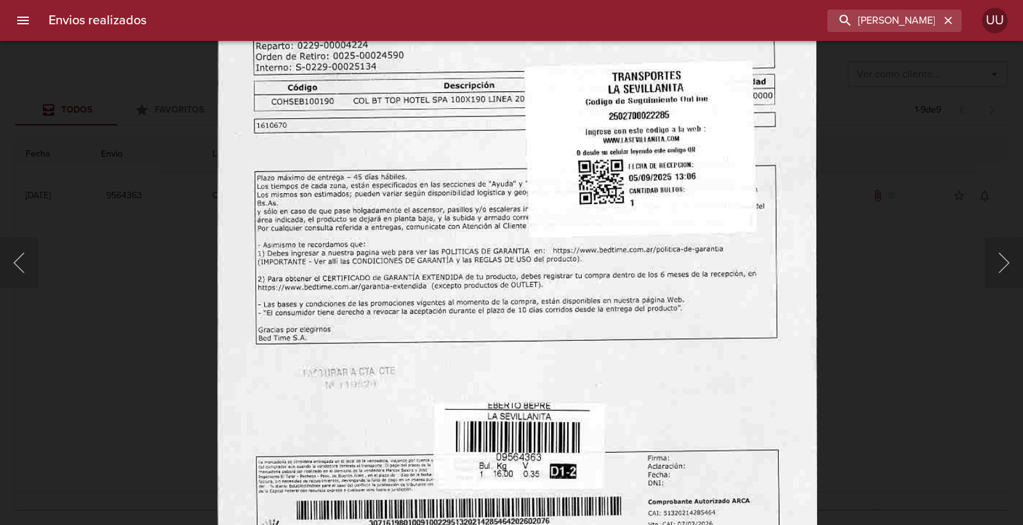
click at [501, 224] on img "Lightbox" at bounding box center [517, 157] width 600 height 862
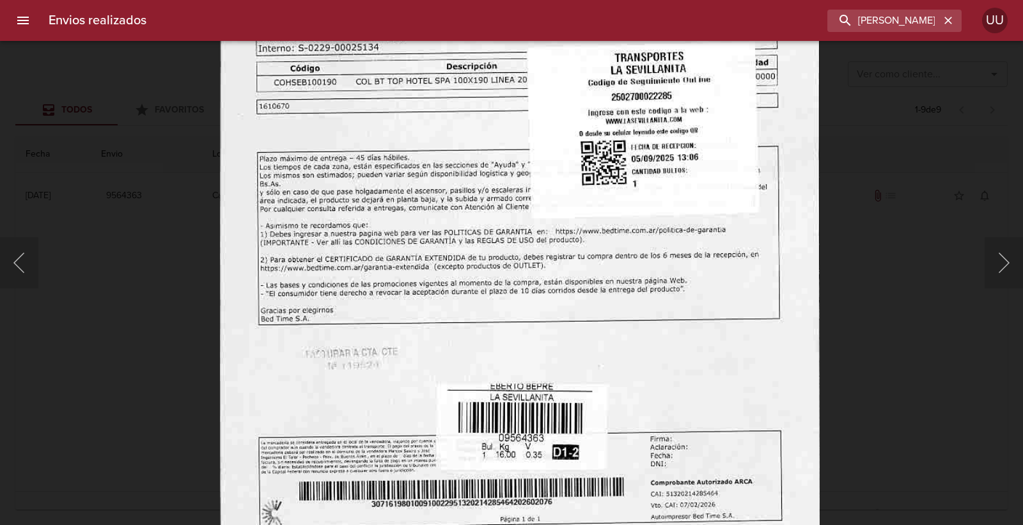
click at [460, 244] on img "Lightbox" at bounding box center [520, 138] width 600 height 862
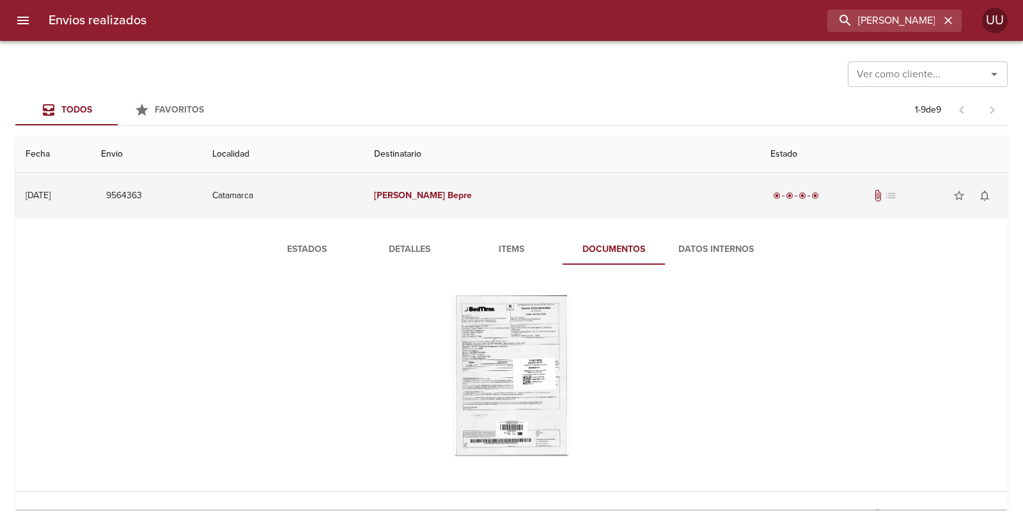
click at [445, 196] on em "Eberto" at bounding box center [409, 195] width 71 height 11
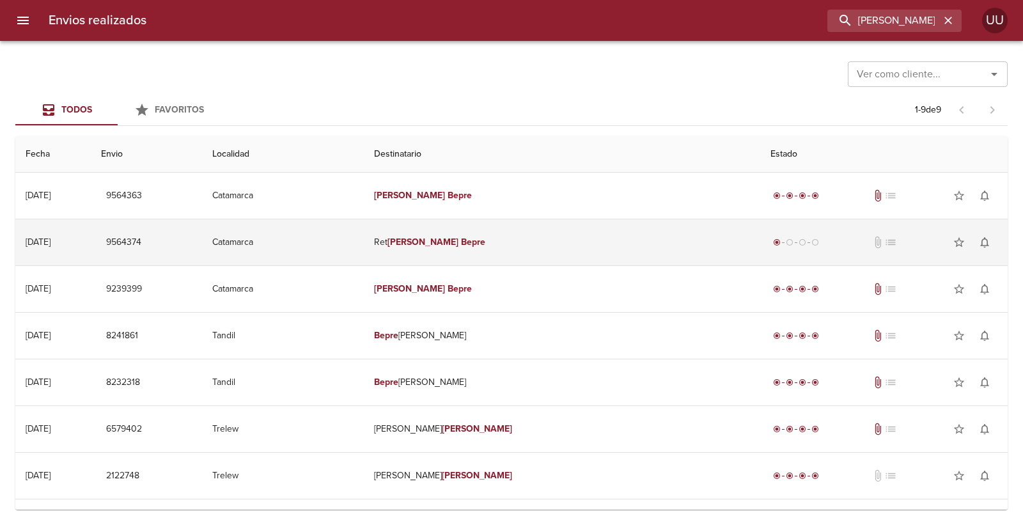
click at [572, 246] on td "Ret Eberto Bepre" at bounding box center [562, 242] width 397 height 46
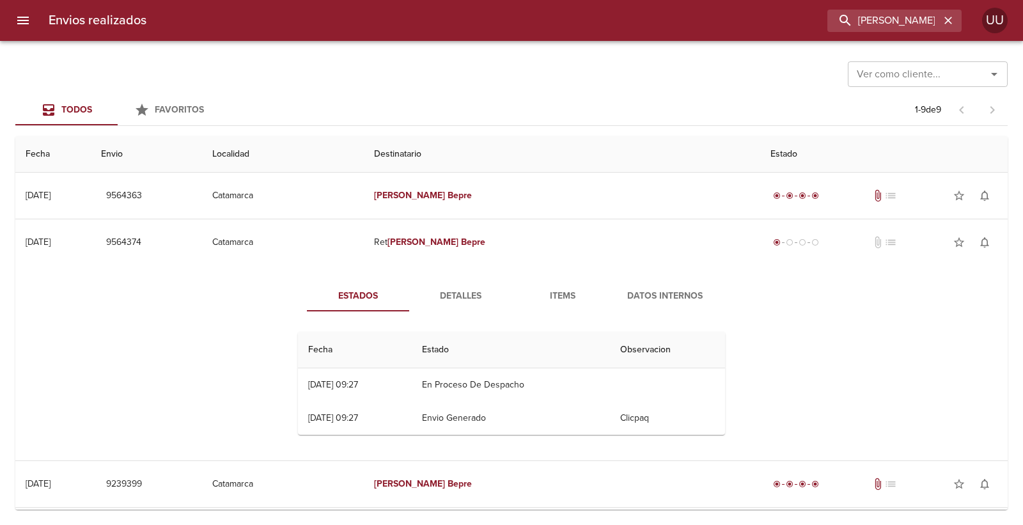
drag, startPoint x: 532, startPoint y: 180, endPoint x: 409, endPoint y: 136, distance: 130.5
click at [364, 136] on th "Localidad" at bounding box center [283, 154] width 162 height 36
